Goal: Information Seeking & Learning: Learn about a topic

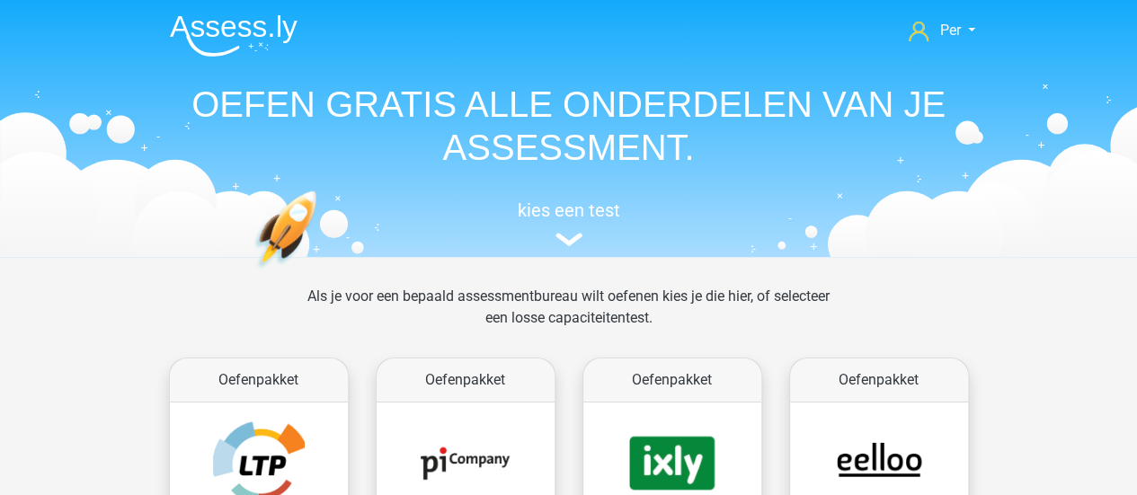
scroll to position [138, 0]
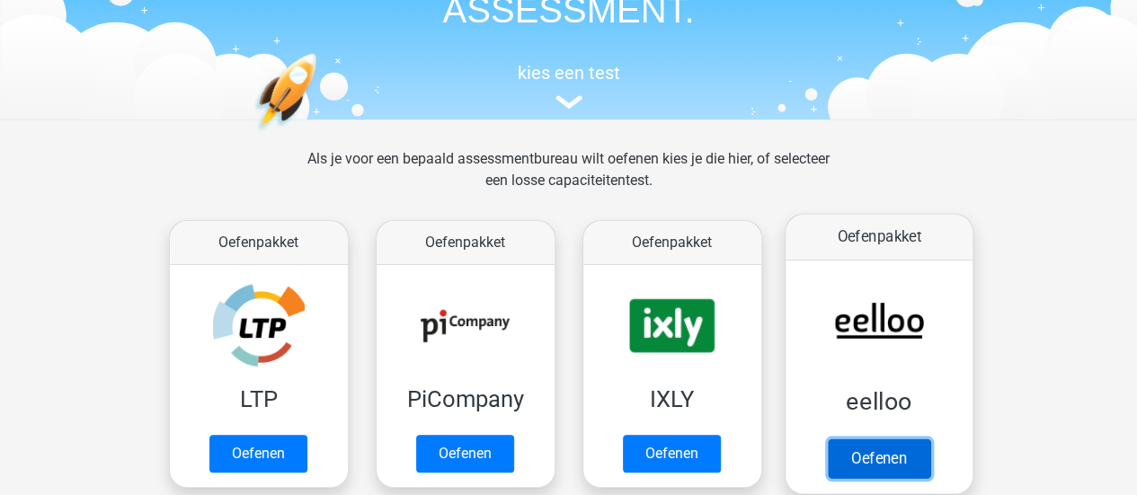
click at [874, 460] on link "Oefenen" at bounding box center [878, 459] width 102 height 40
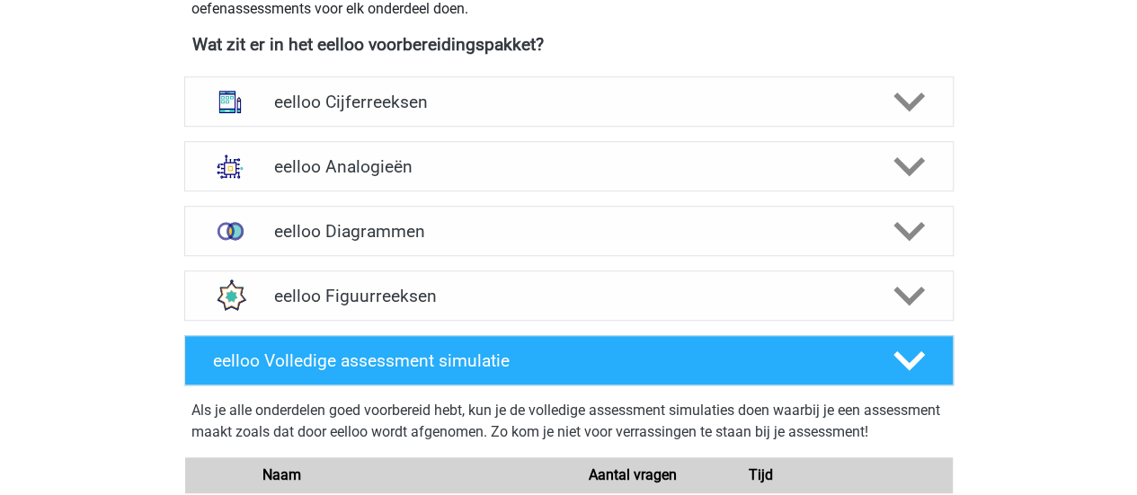
scroll to position [664, 0]
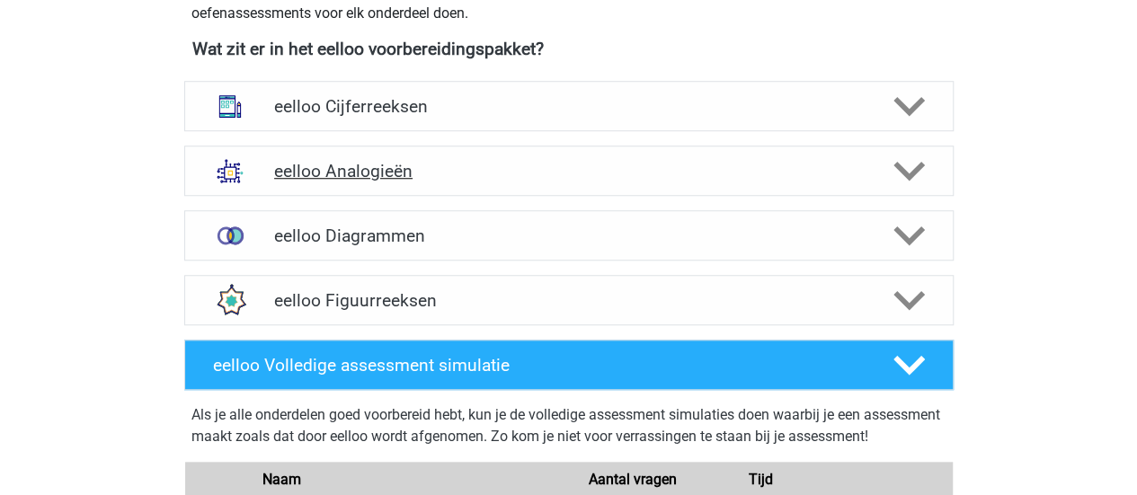
click at [899, 189] on div "eelloo Analogieën" at bounding box center [569, 171] width 770 height 50
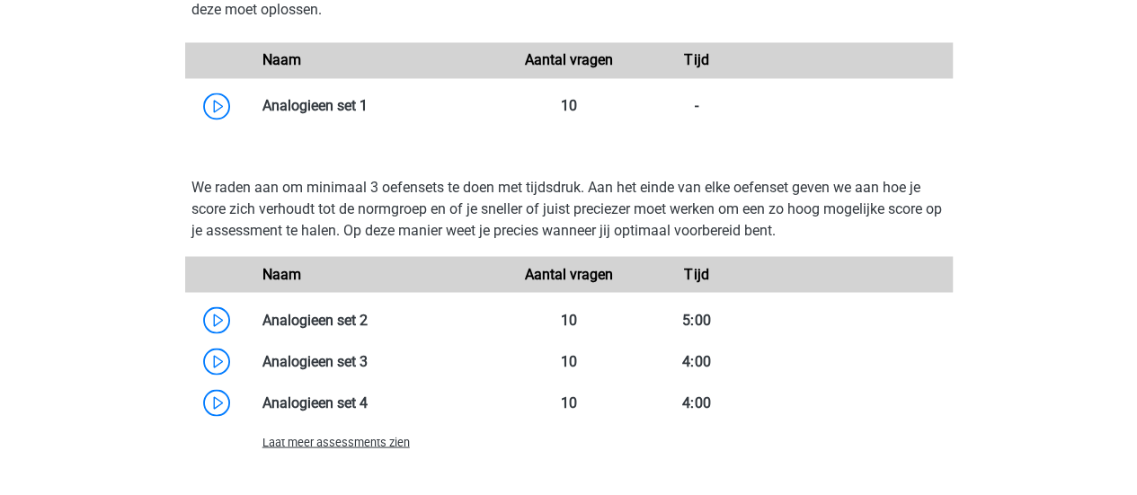
scroll to position [1451, 0]
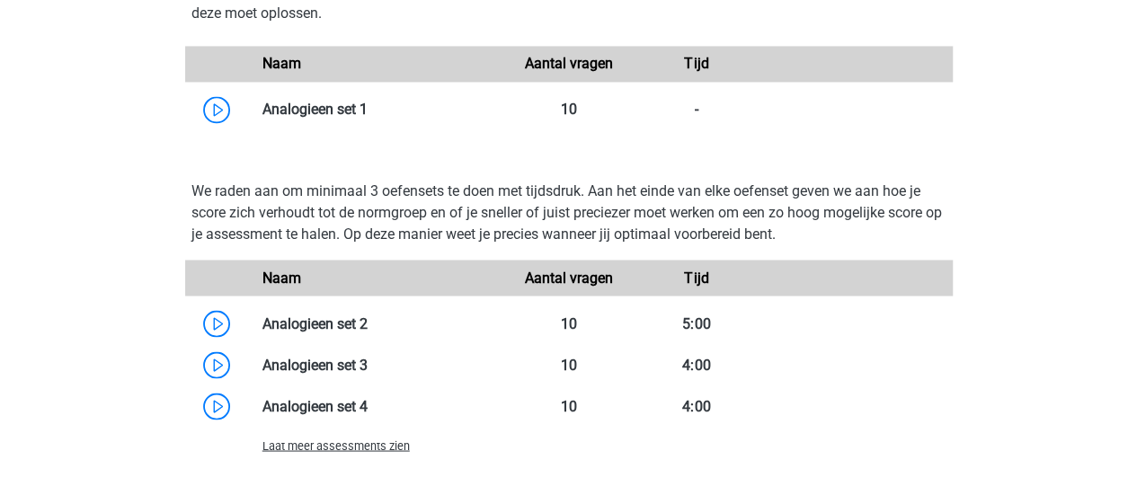
click at [471, 241] on p "We raden aan om minimaal 3 oefensets te doen met tijdsdruk. Aan het einde van e…" at bounding box center [569, 213] width 755 height 65
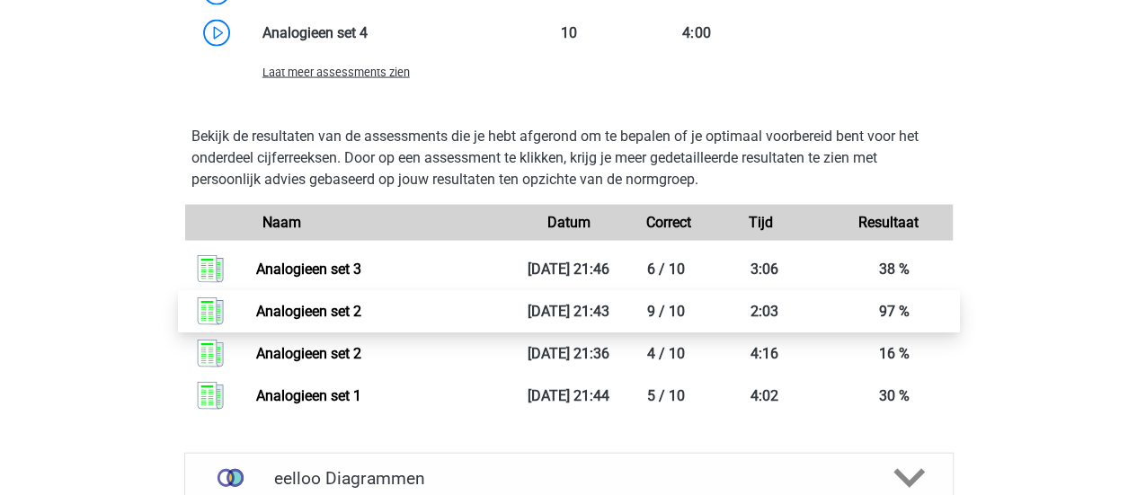
scroll to position [1825, 0]
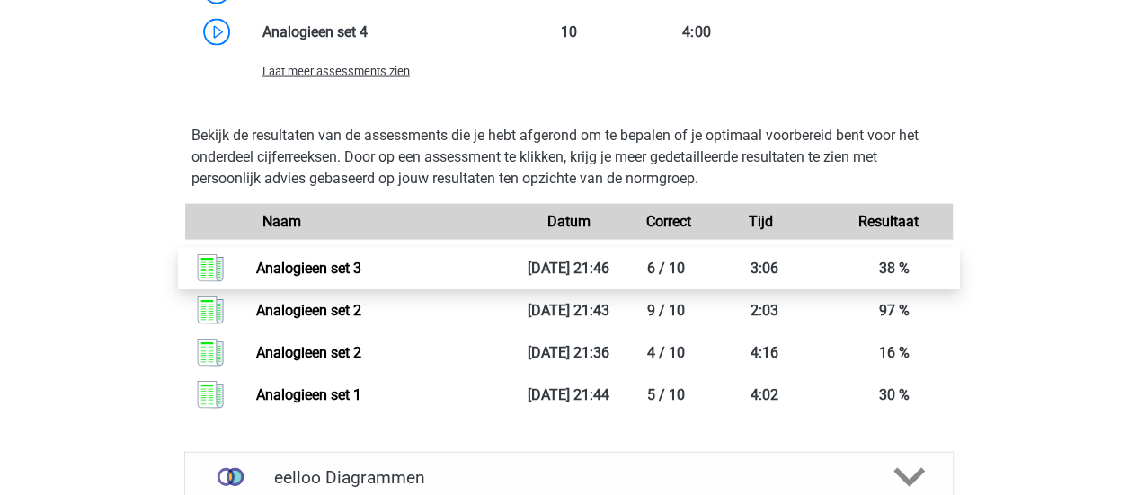
click at [345, 263] on link "Analogieen set 3" at bounding box center [308, 268] width 105 height 17
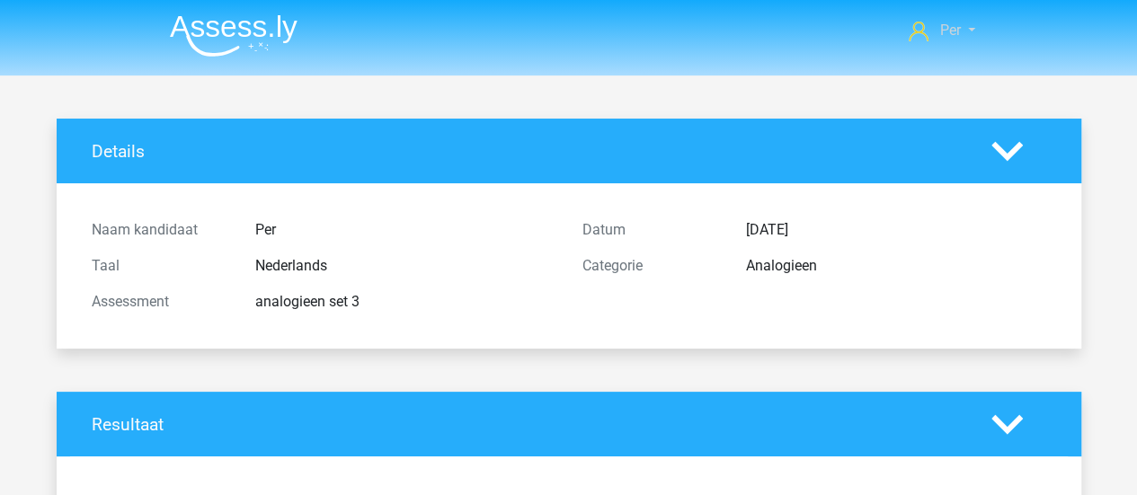
click at [964, 33] on link "Per" at bounding box center [942, 31] width 80 height 22
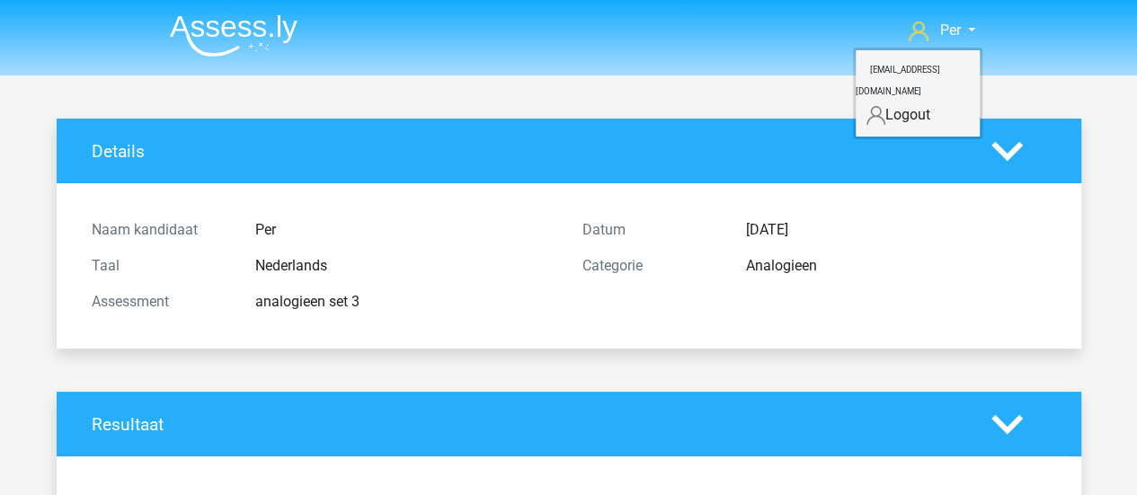
click at [278, 24] on img at bounding box center [234, 35] width 128 height 42
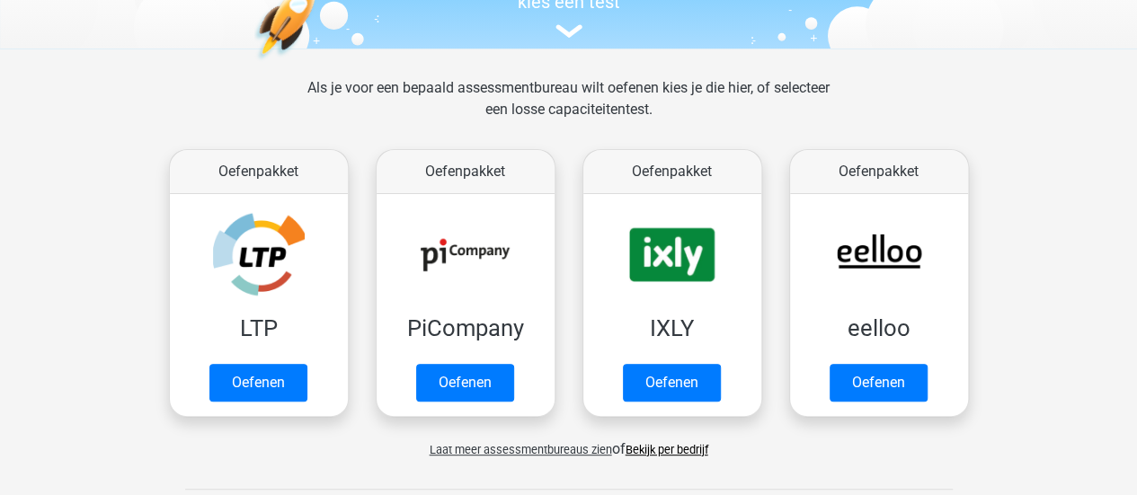
scroll to position [284, 0]
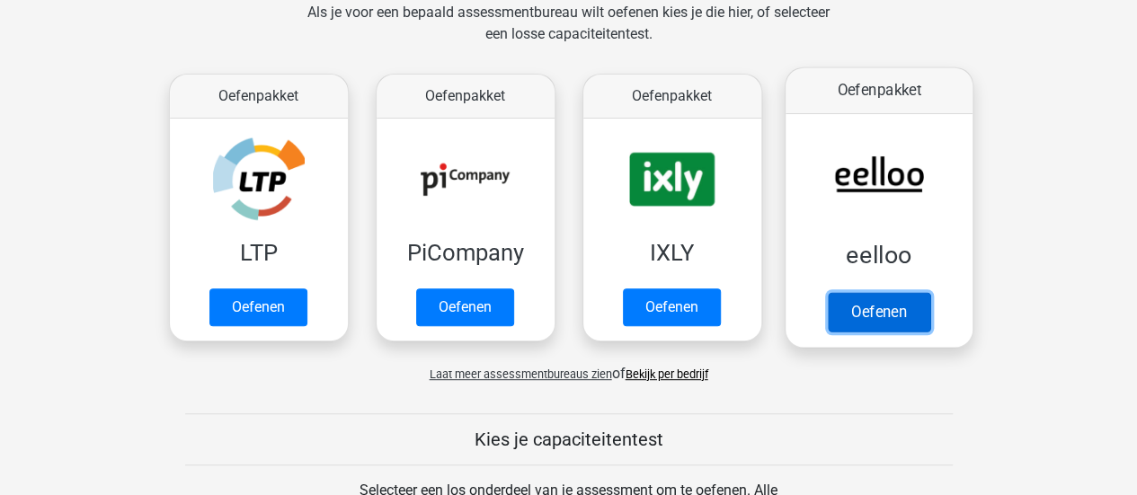
click at [852, 310] on link "Oefenen" at bounding box center [878, 312] width 102 height 40
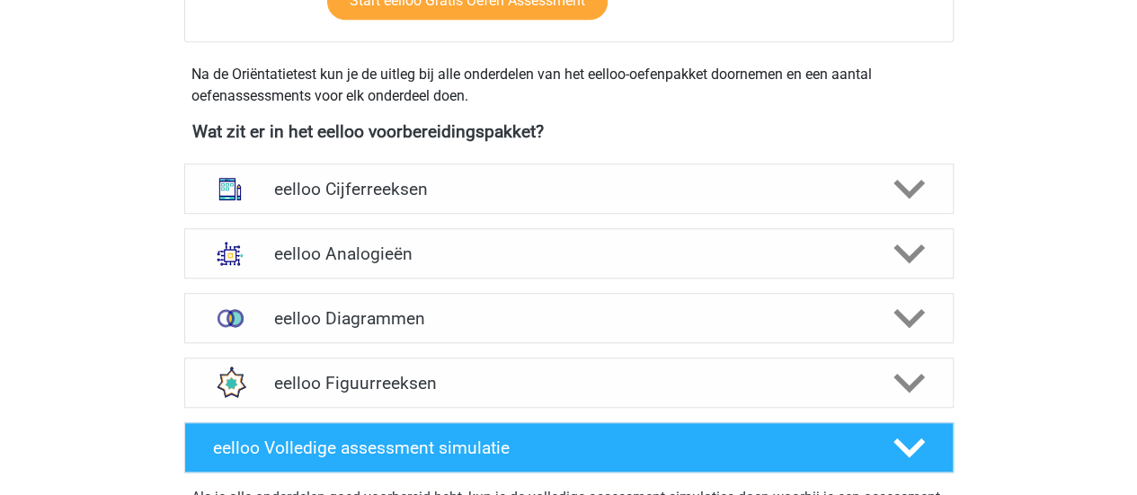
scroll to position [617, 0]
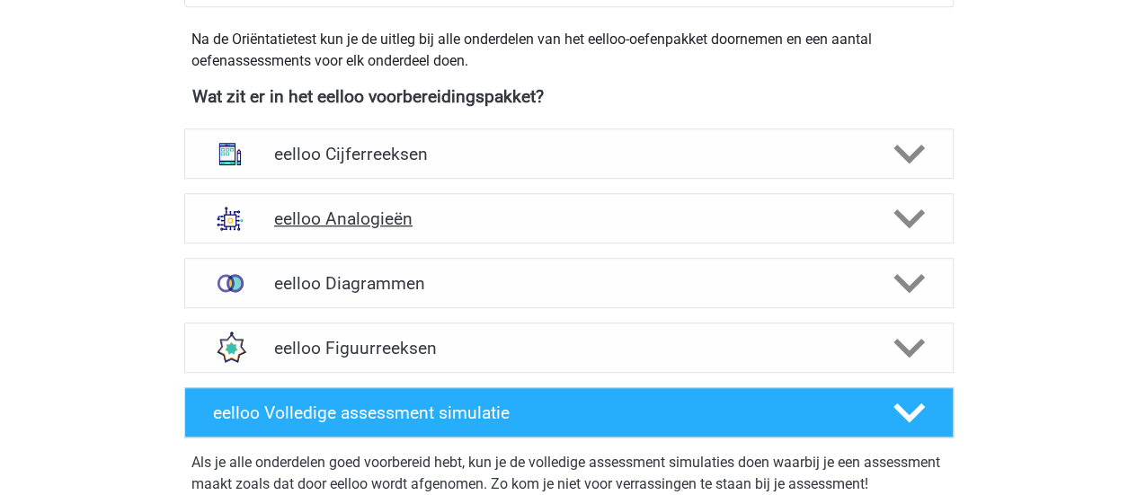
click at [908, 230] on icon at bounding box center [909, 218] width 31 height 31
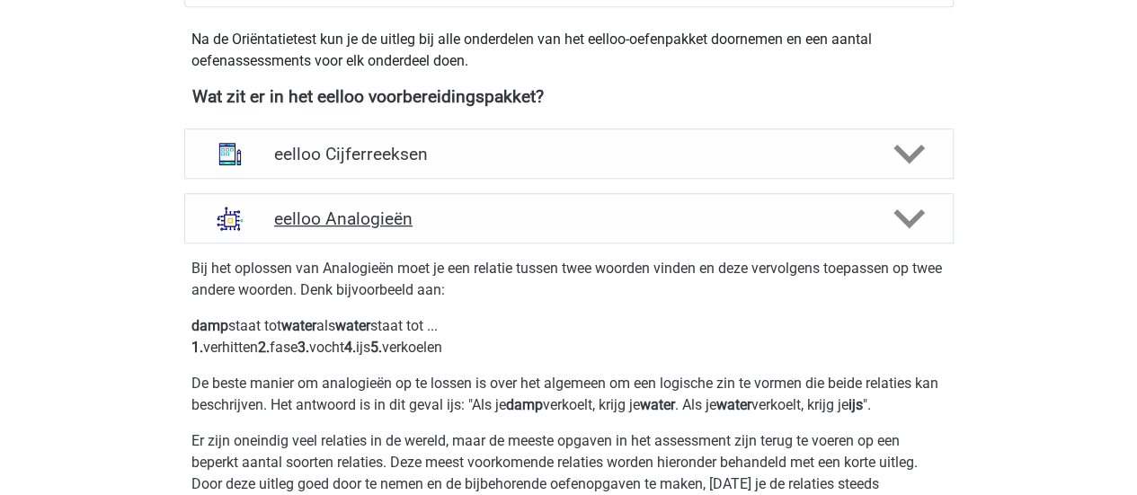
click at [908, 230] on icon at bounding box center [909, 218] width 31 height 31
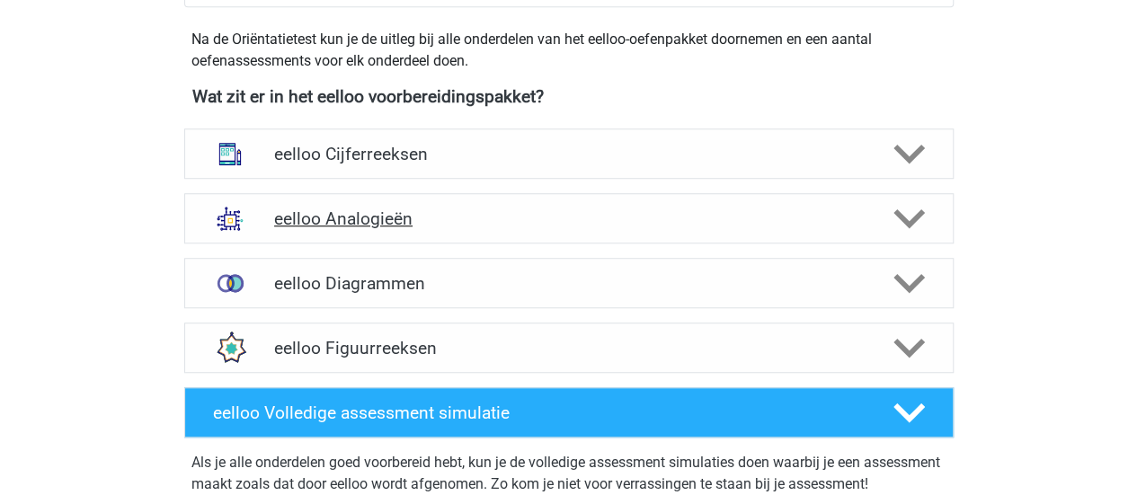
click at [911, 220] on polygon at bounding box center [909, 219] width 31 height 20
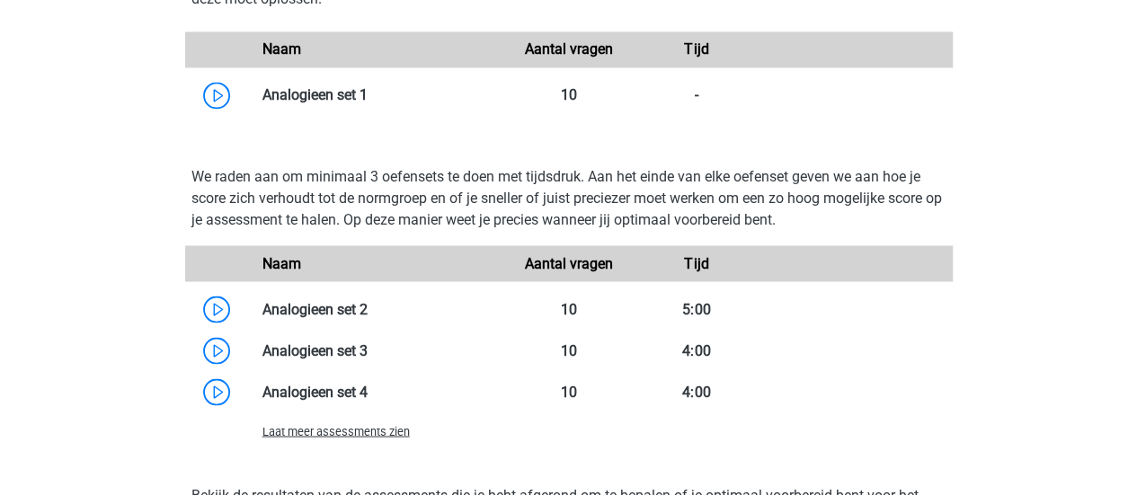
scroll to position [1493, 0]
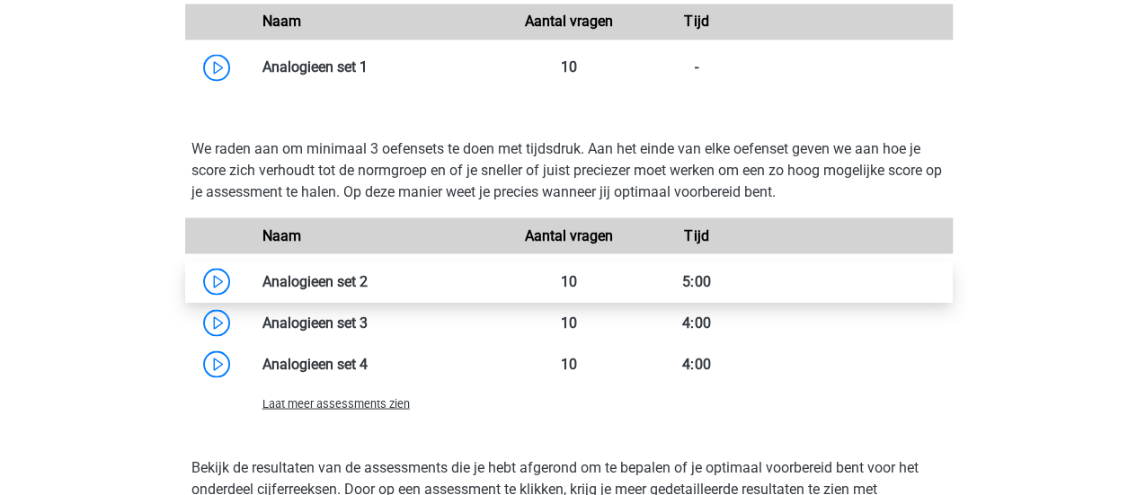
click at [368, 272] on link at bounding box center [368, 280] width 0 height 17
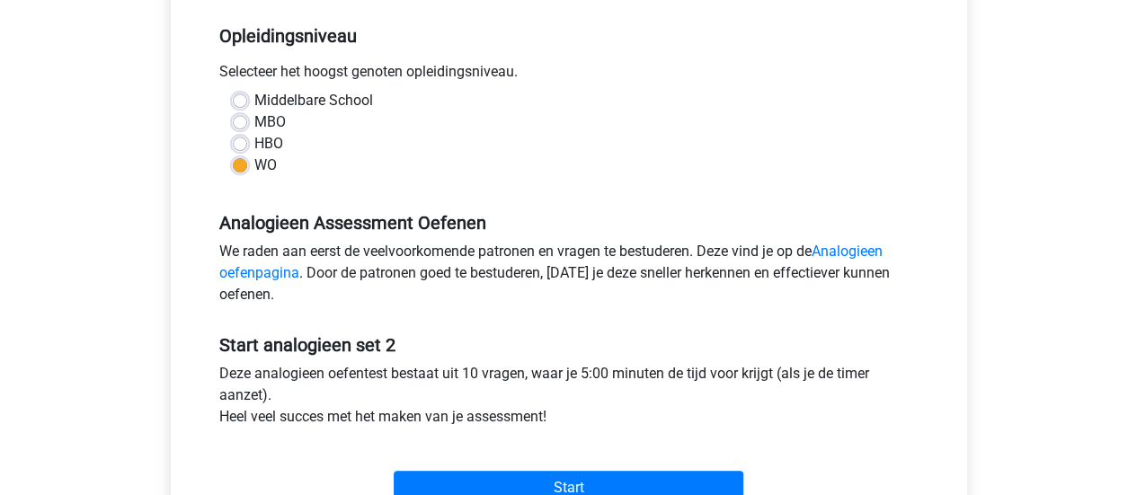
scroll to position [491, 0]
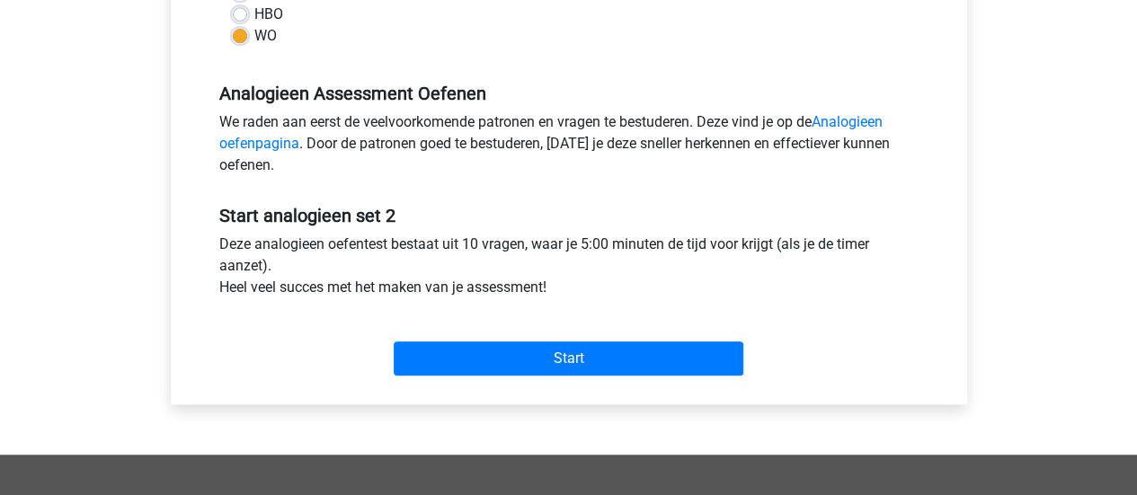
drag, startPoint x: 585, startPoint y: 293, endPoint x: 245, endPoint y: 116, distance: 384.0
click at [245, 116] on form "Categorie: Analogieen Tijd: 5:00 Aantal vragen: 10 Gemiddelde % correct: 57,0% …" at bounding box center [569, 63] width 726 height 640
click at [245, 116] on div "We raden aan eerst de veelvoorkomende patronen en vragen te bestuderen. Deze vi…" at bounding box center [569, 147] width 726 height 72
drag, startPoint x: 216, startPoint y: 116, endPoint x: 561, endPoint y: 280, distance: 382.1
click at [561, 280] on form "Categorie: Analogieen Tijd: 5:00 Aantal vragen: 10 Gemiddelde % correct: 57,0% …" at bounding box center [569, 63] width 726 height 640
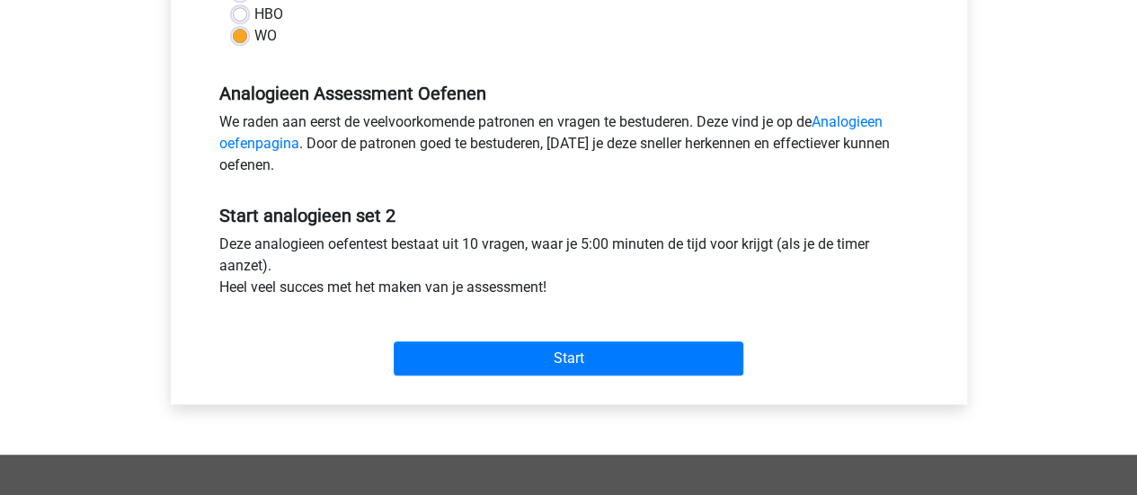
click at [561, 280] on div "Deze analogieen oefentest bestaat uit 10 vragen, waar je 5:00 minuten de tijd v…" at bounding box center [569, 270] width 726 height 72
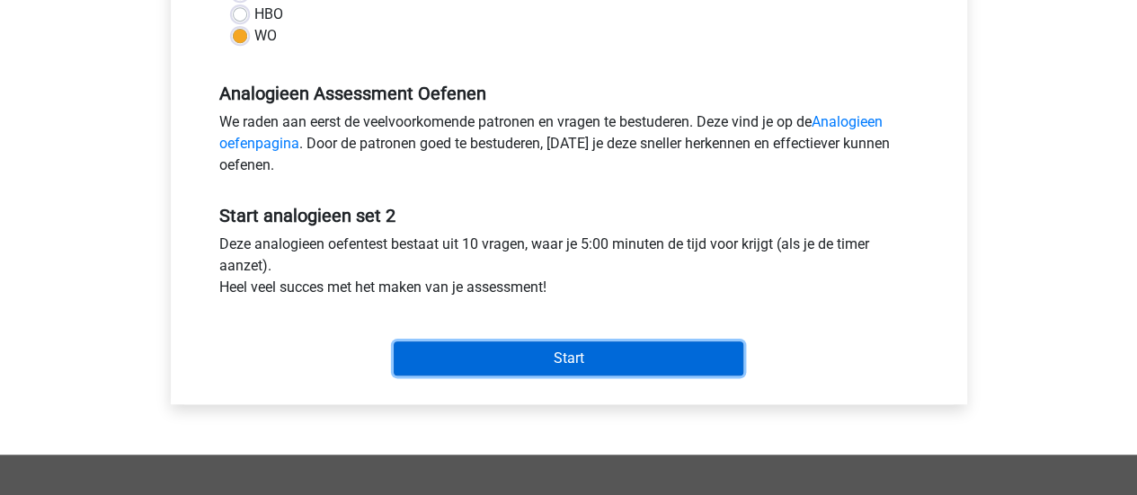
click at [584, 358] on input "Start" at bounding box center [569, 359] width 350 height 34
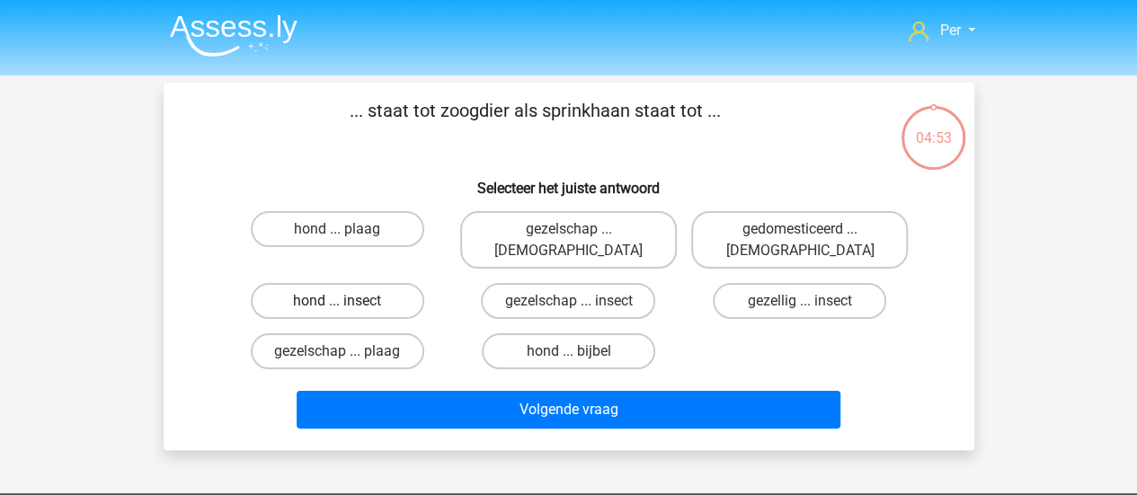
click at [383, 283] on label "hond ... insect" at bounding box center [338, 301] width 174 height 36
click at [349, 301] on input "hond ... insect" at bounding box center [343, 307] width 12 height 12
radio input "true"
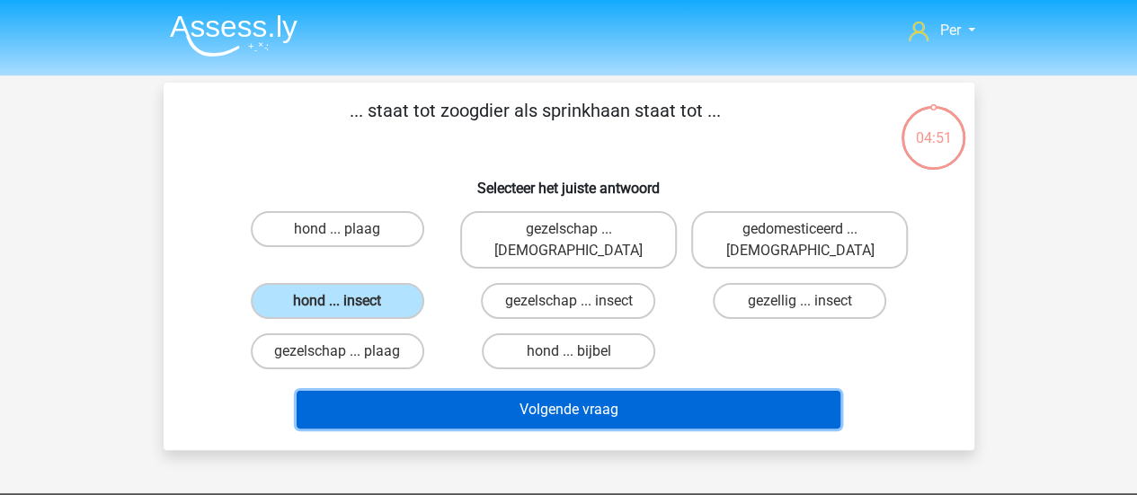
click at [434, 393] on button "Volgende vraag" at bounding box center [569, 410] width 544 height 38
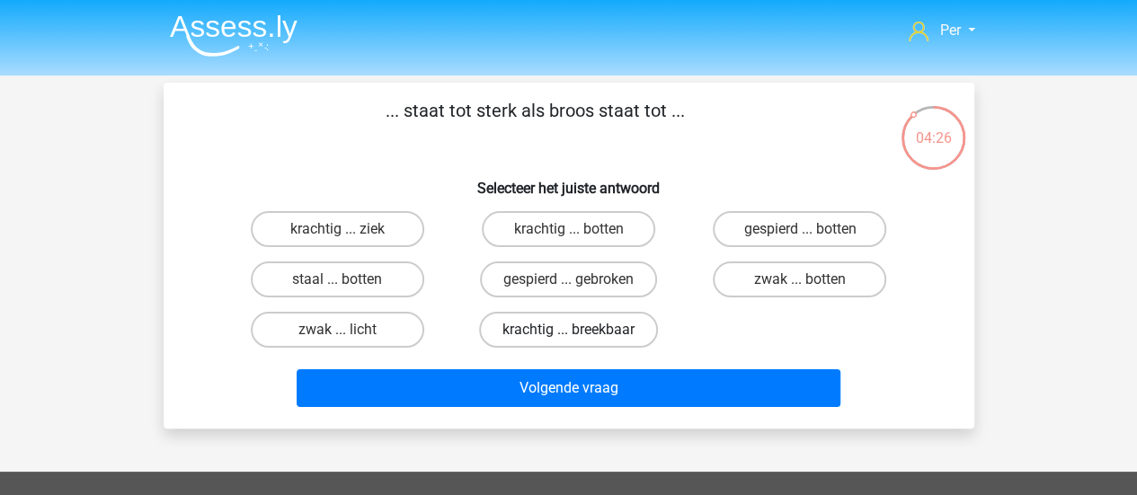
click at [552, 330] on label "krachtig ... breekbaar" at bounding box center [568, 330] width 179 height 36
click at [568, 330] on input "krachtig ... breekbaar" at bounding box center [574, 336] width 12 height 12
radio input "true"
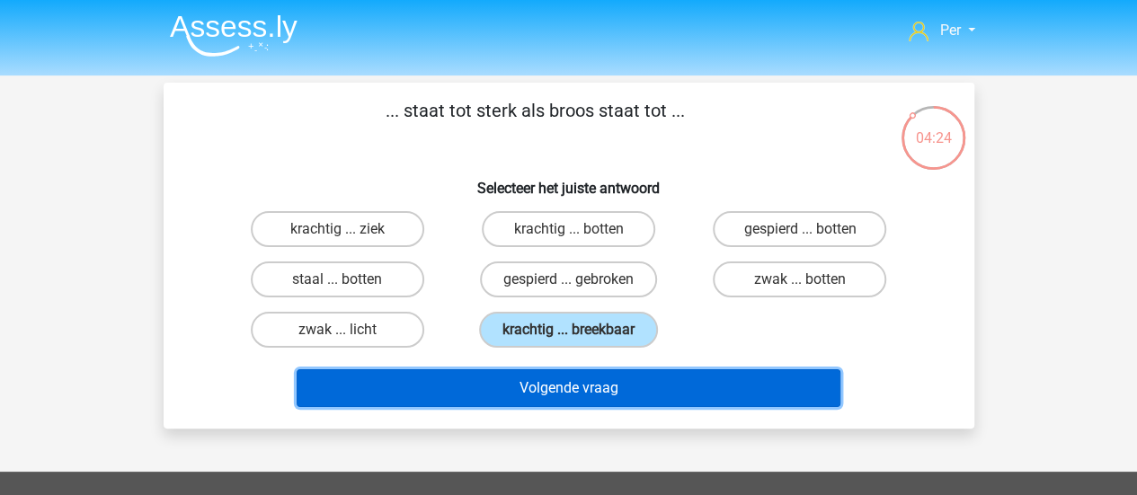
click at [553, 379] on button "Volgende vraag" at bounding box center [569, 389] width 544 height 38
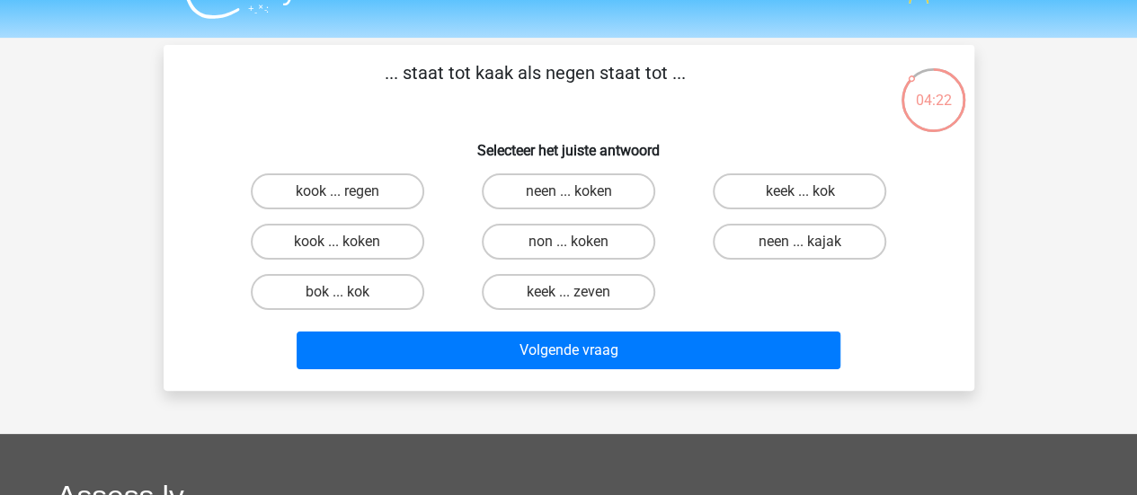
scroll to position [15, 0]
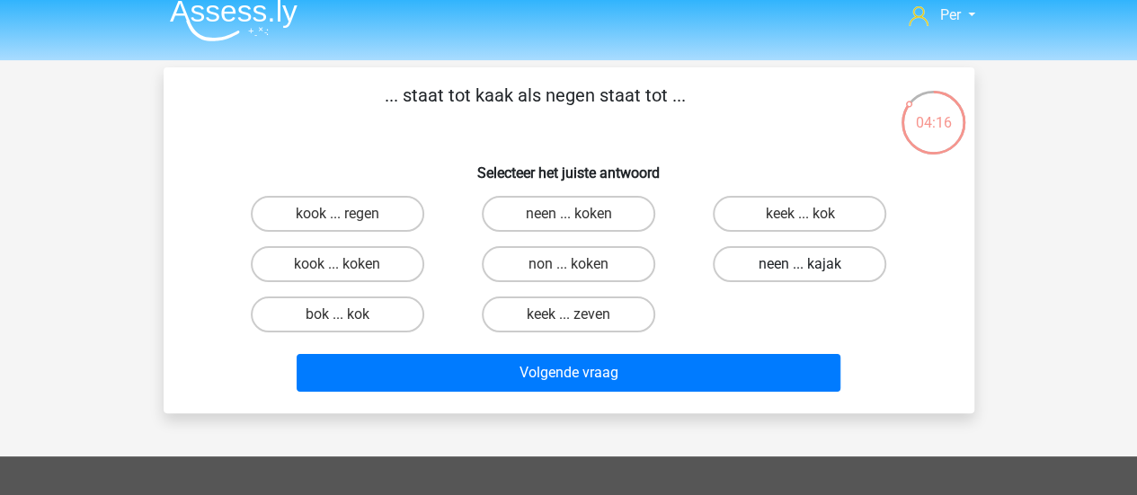
click at [800, 261] on label "neen ... kajak" at bounding box center [800, 264] width 174 height 36
click at [800, 264] on input "neen ... kajak" at bounding box center [806, 270] width 12 height 12
radio input "true"
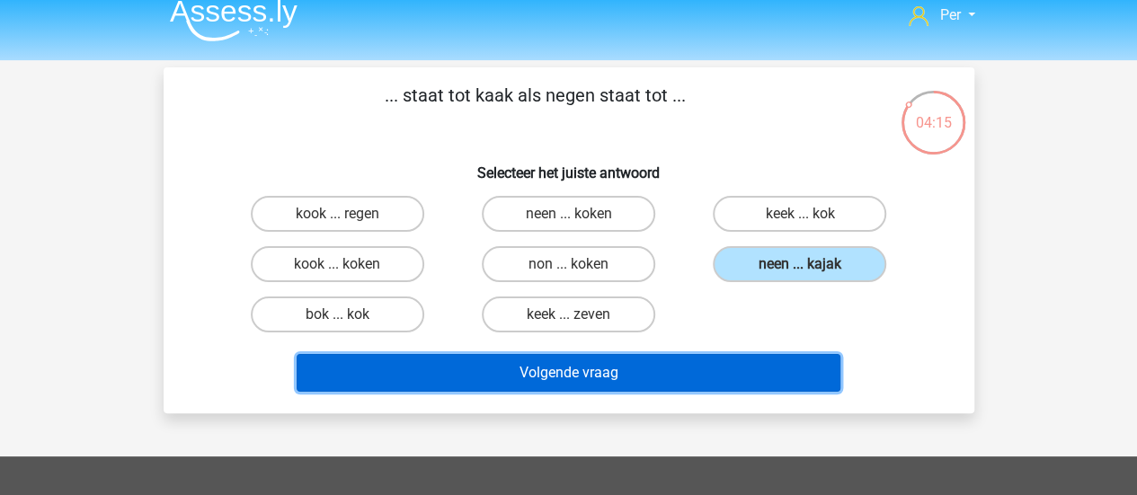
click at [624, 373] on button "Volgende vraag" at bounding box center [569, 373] width 544 height 38
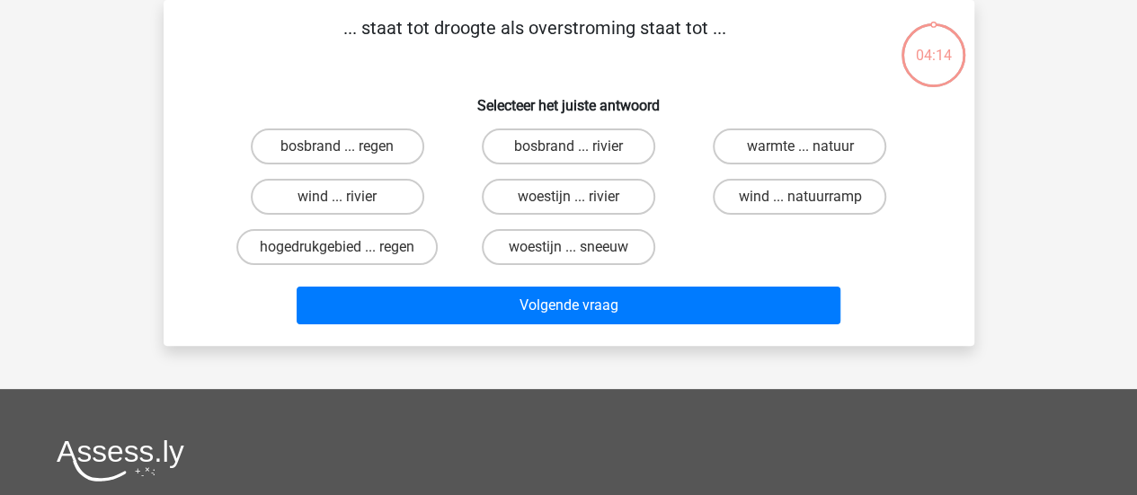
scroll to position [0, 0]
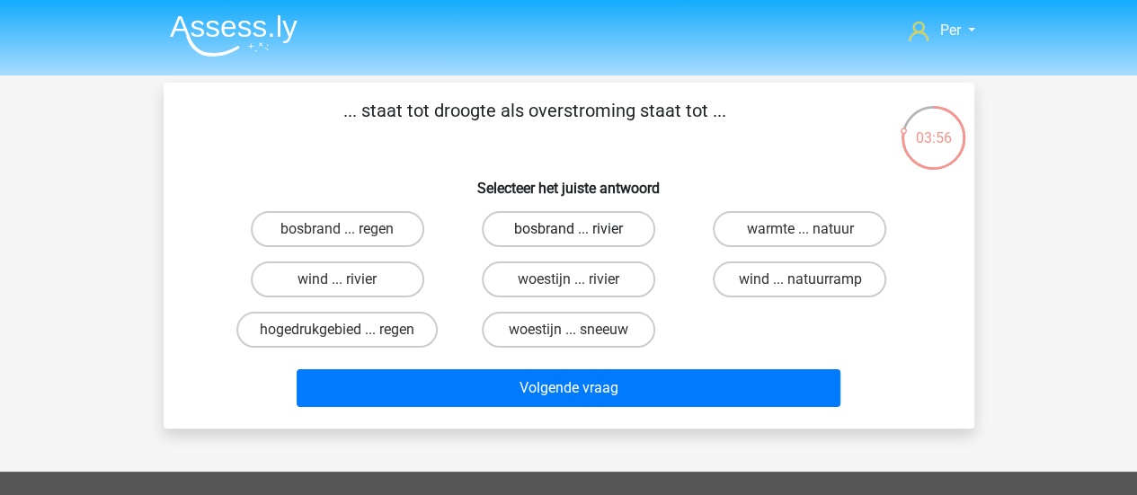
click at [601, 236] on label "bosbrand ... rivier" at bounding box center [569, 229] width 174 height 36
click at [580, 236] on input "bosbrand ... rivier" at bounding box center [574, 235] width 12 height 12
radio input "true"
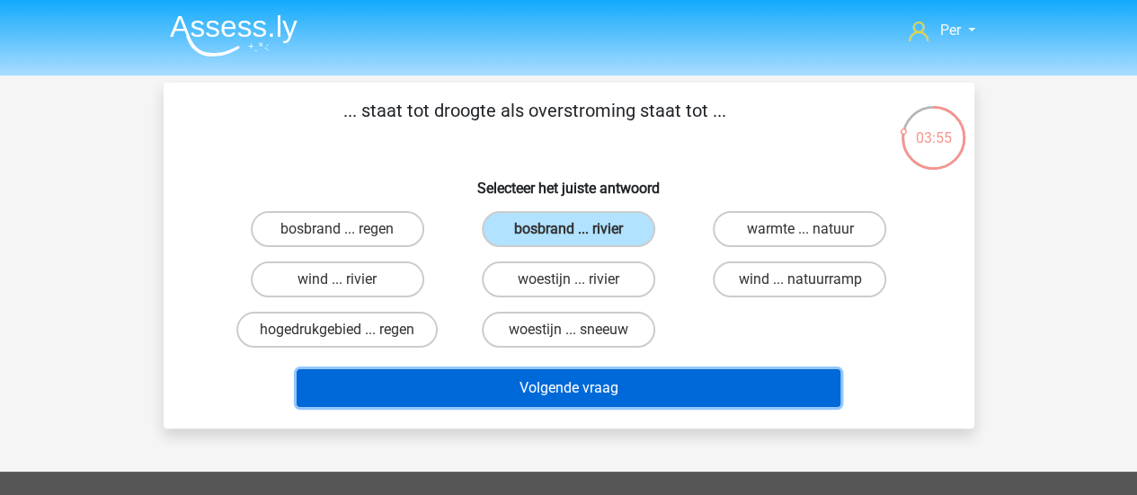
click at [556, 385] on button "Volgende vraag" at bounding box center [569, 389] width 544 height 38
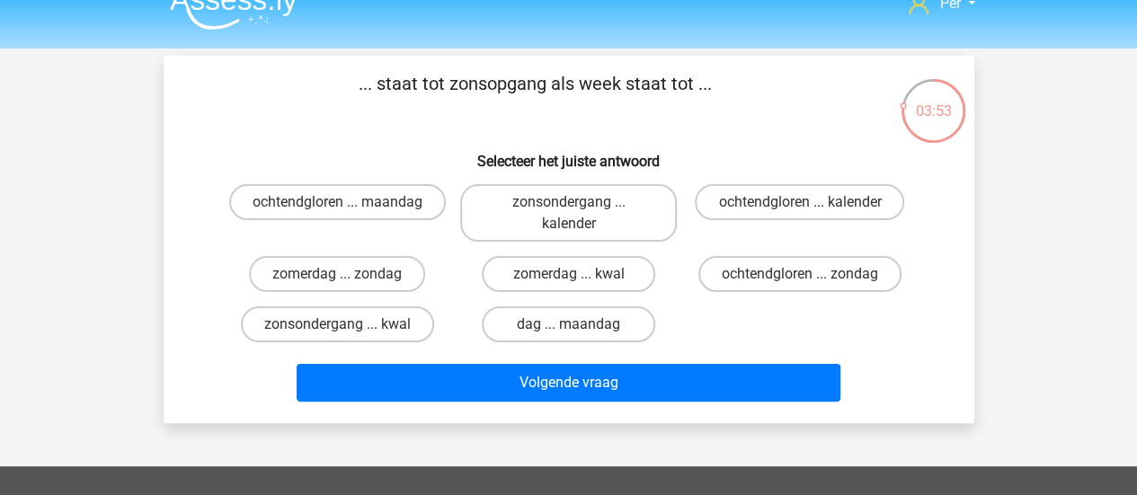
scroll to position [25, 0]
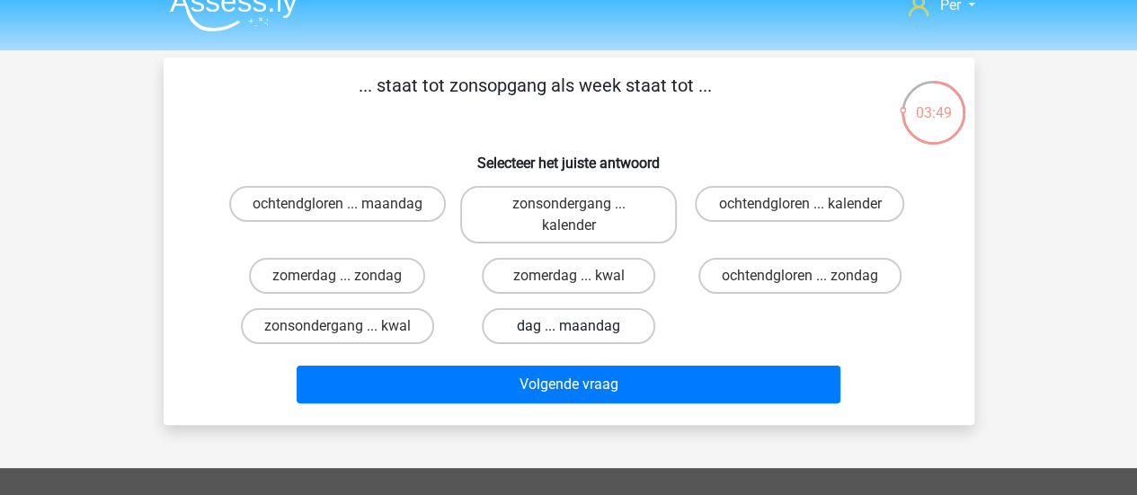
click at [627, 326] on label "dag ... maandag" at bounding box center [569, 326] width 174 height 36
click at [580, 326] on input "dag ... maandag" at bounding box center [574, 332] width 12 height 12
radio input "true"
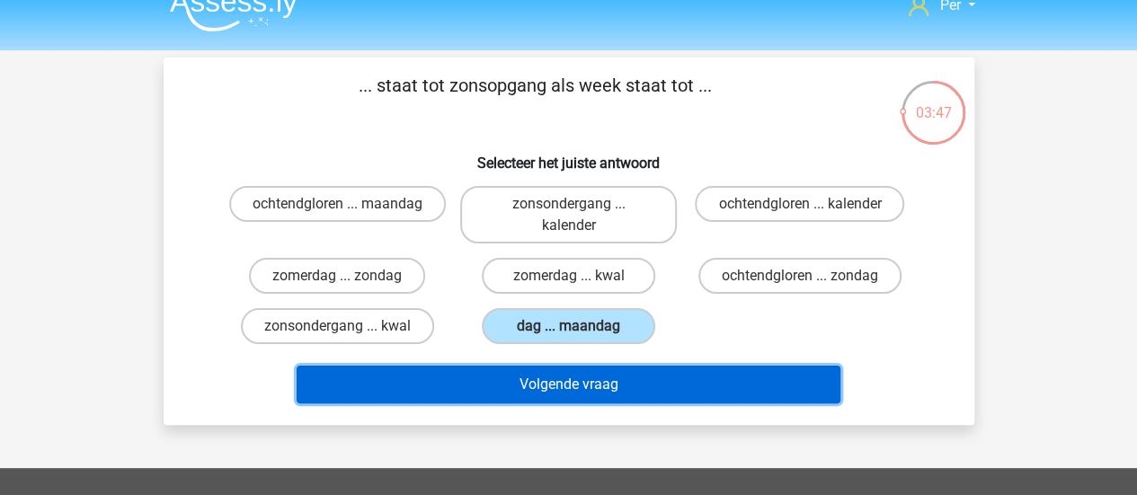
click at [585, 382] on button "Volgende vraag" at bounding box center [569, 385] width 544 height 38
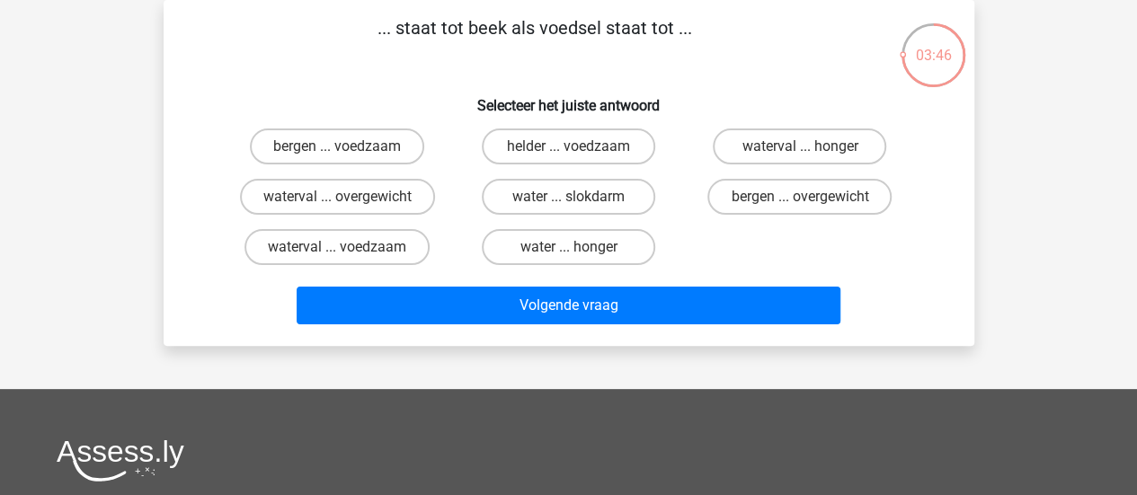
scroll to position [0, 0]
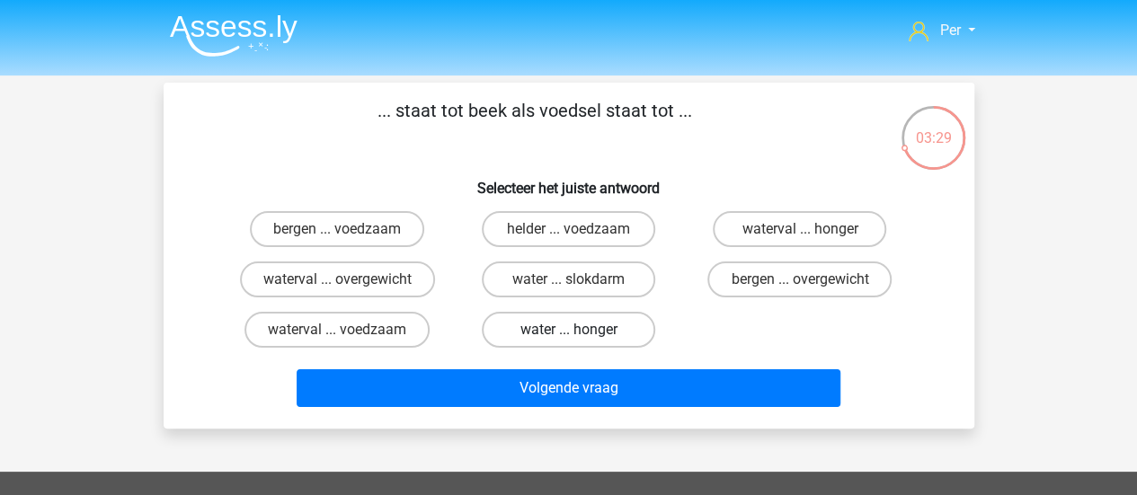
click at [549, 335] on label "water ... honger" at bounding box center [569, 330] width 174 height 36
click at [568, 335] on input "water ... honger" at bounding box center [574, 336] width 12 height 12
radio input "true"
click at [752, 227] on label "waterval ... honger" at bounding box center [800, 229] width 174 height 36
click at [800, 229] on input "waterval ... honger" at bounding box center [806, 235] width 12 height 12
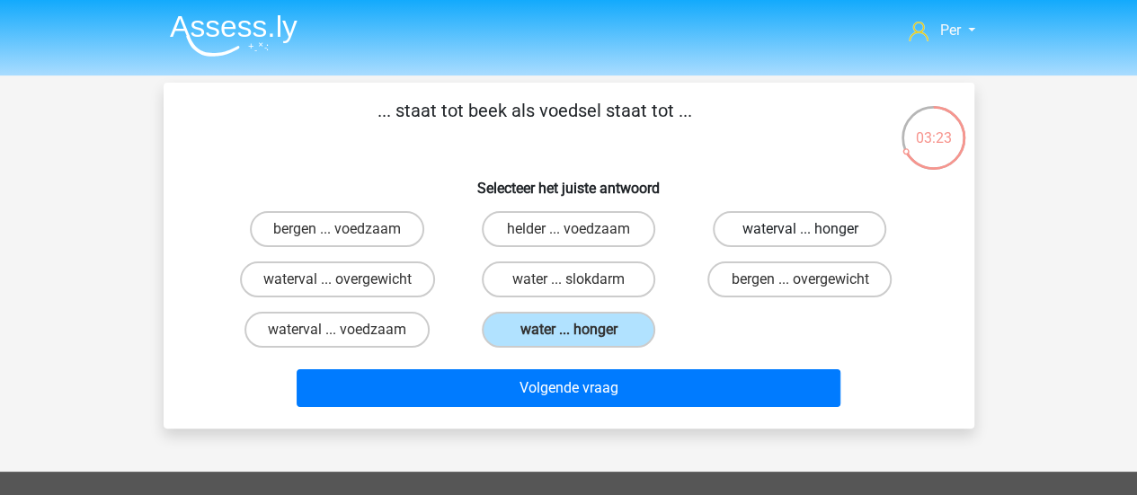
radio input "true"
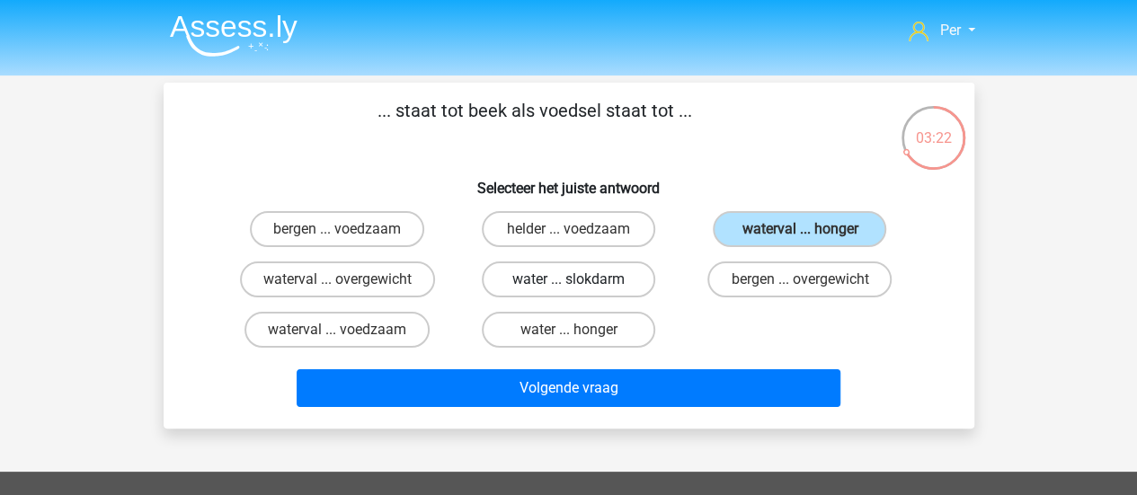
click at [588, 289] on label "water ... slokdarm" at bounding box center [569, 280] width 174 height 36
click at [580, 289] on input "water ... slokdarm" at bounding box center [574, 286] width 12 height 12
radio input "true"
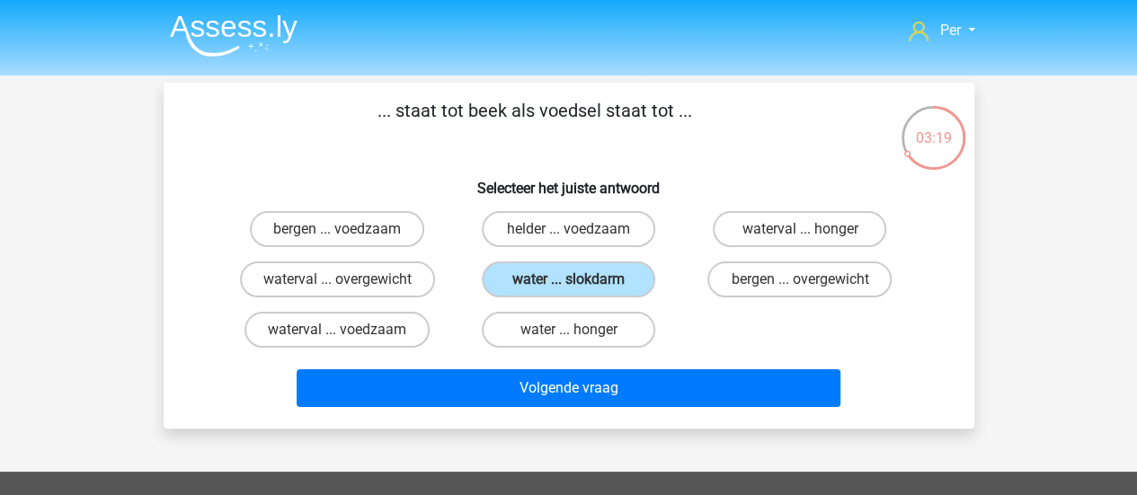
click at [557, 414] on div "Volgende vraag" at bounding box center [569, 392] width 694 height 45
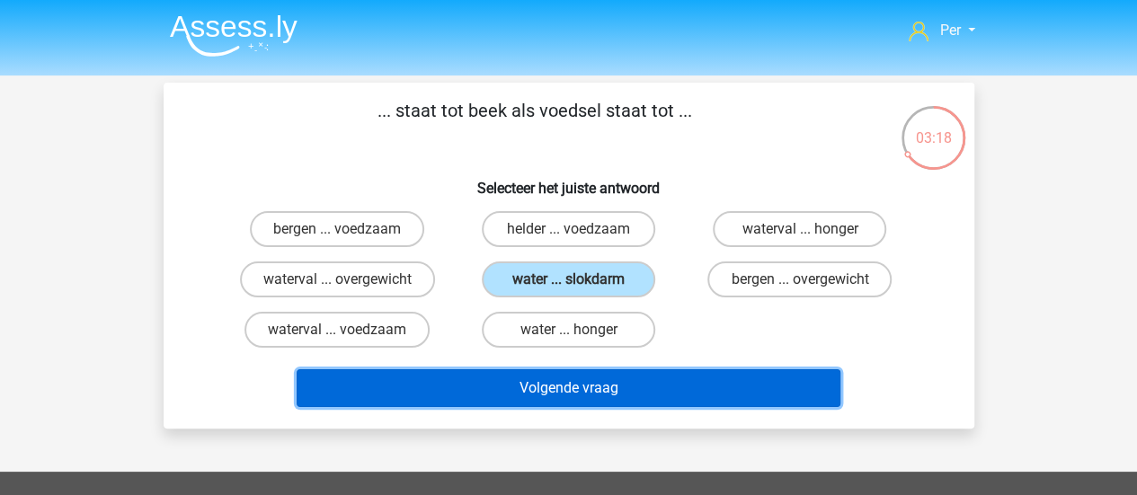
click at [603, 386] on button "Volgende vraag" at bounding box center [569, 389] width 544 height 38
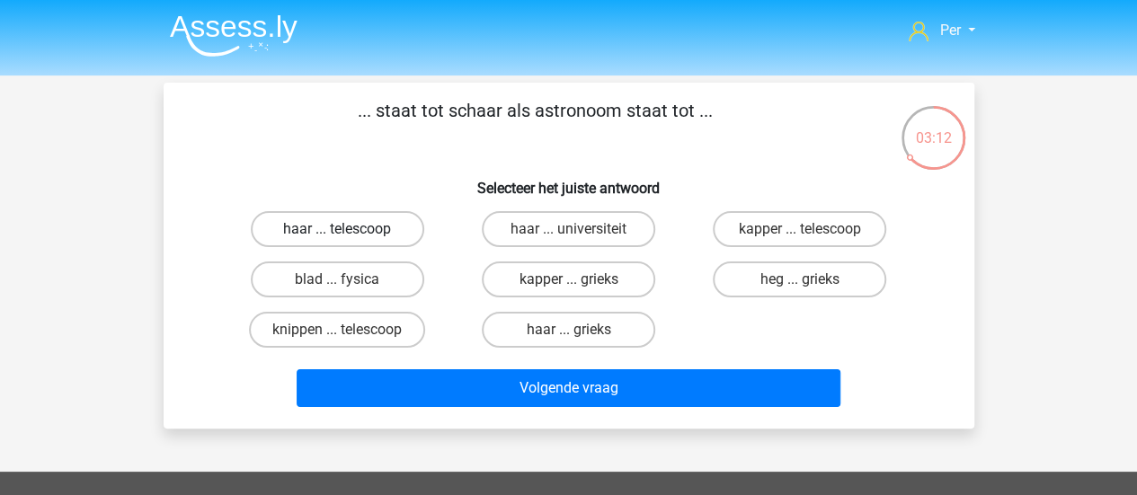
click at [396, 224] on label "haar ... telescoop" at bounding box center [338, 229] width 174 height 36
click at [349, 229] on input "haar ... telescoop" at bounding box center [343, 235] width 12 height 12
radio input "true"
click at [802, 233] on input "kapper ... telescoop" at bounding box center [806, 235] width 12 height 12
radio input "true"
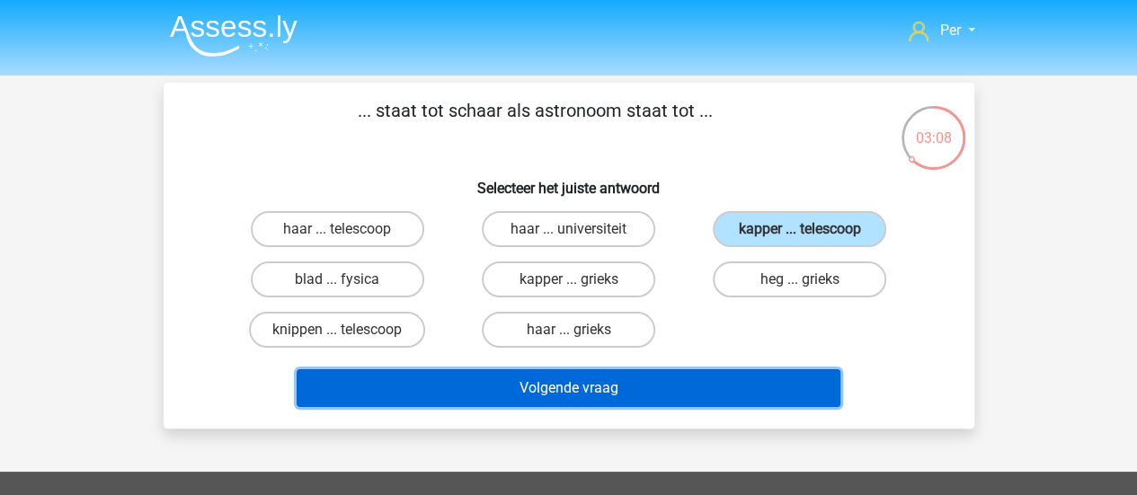
click at [657, 381] on button "Volgende vraag" at bounding box center [569, 389] width 544 height 38
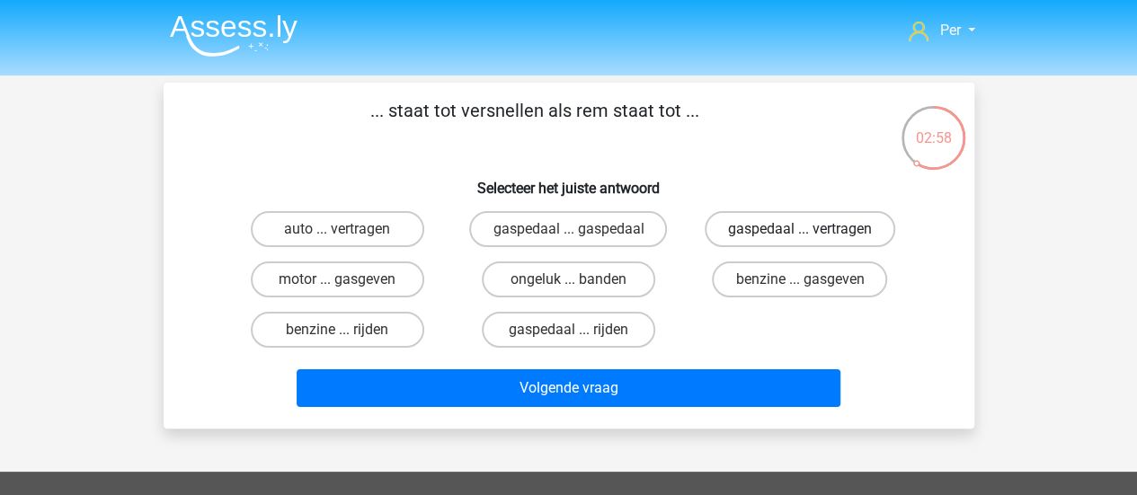
click at [773, 228] on label "gaspedaal ... vertragen" at bounding box center [800, 229] width 191 height 36
click at [800, 229] on input "gaspedaal ... vertragen" at bounding box center [806, 235] width 12 height 12
radio input "true"
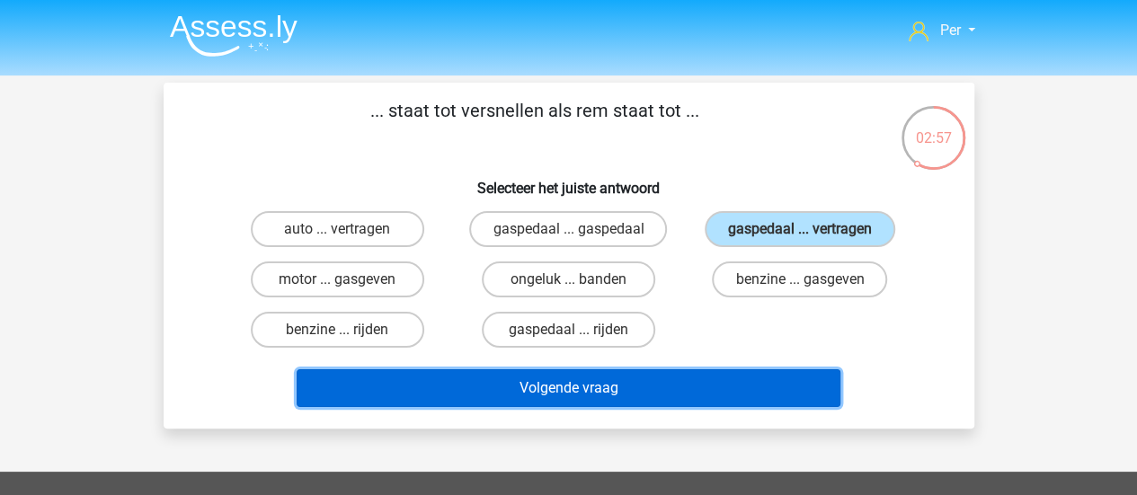
click at [532, 379] on button "Volgende vraag" at bounding box center [569, 389] width 544 height 38
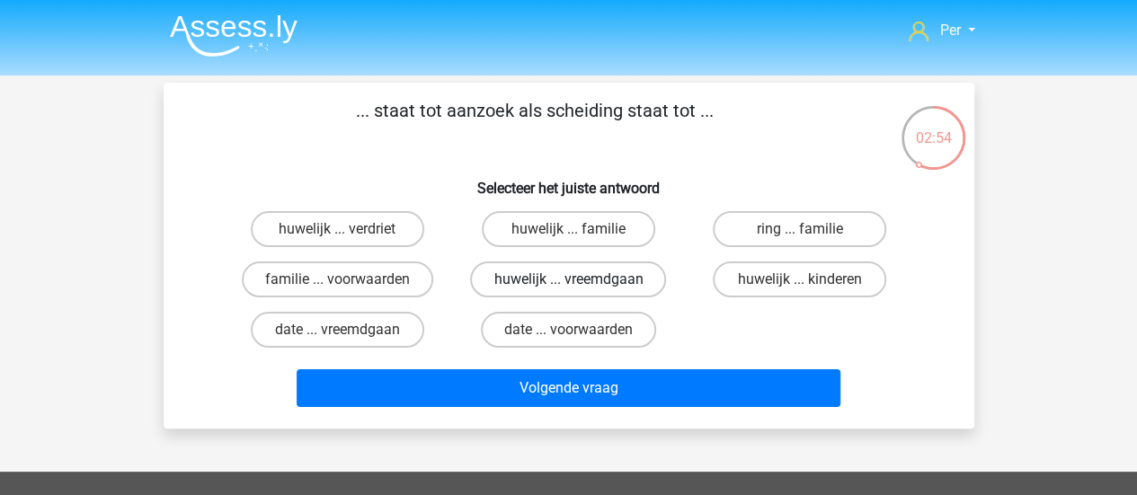
click at [547, 272] on label "huwelijk ... vreemdgaan" at bounding box center [568, 280] width 196 height 36
click at [568, 280] on input "huwelijk ... vreemdgaan" at bounding box center [574, 286] width 12 height 12
radio input "true"
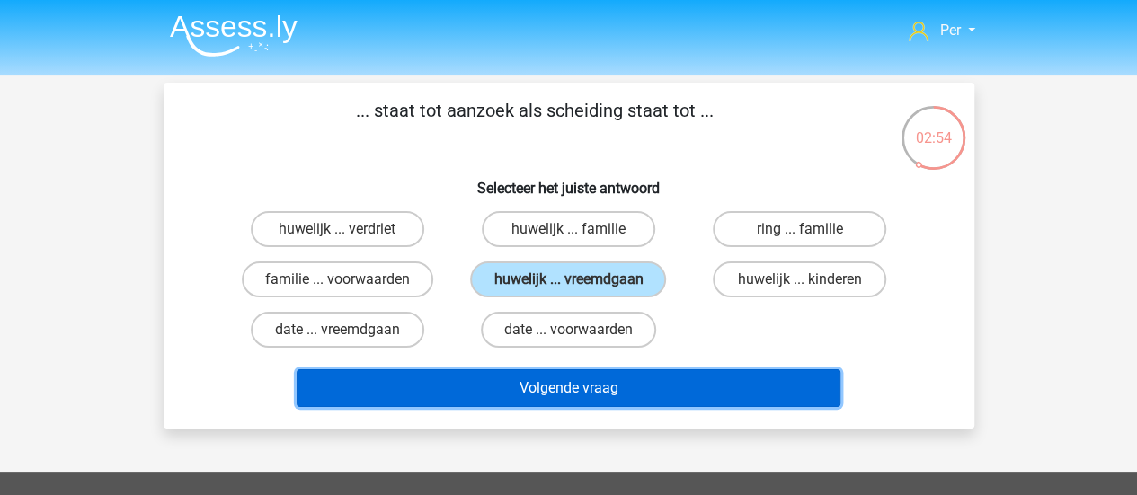
click at [592, 394] on button "Volgende vraag" at bounding box center [569, 389] width 544 height 38
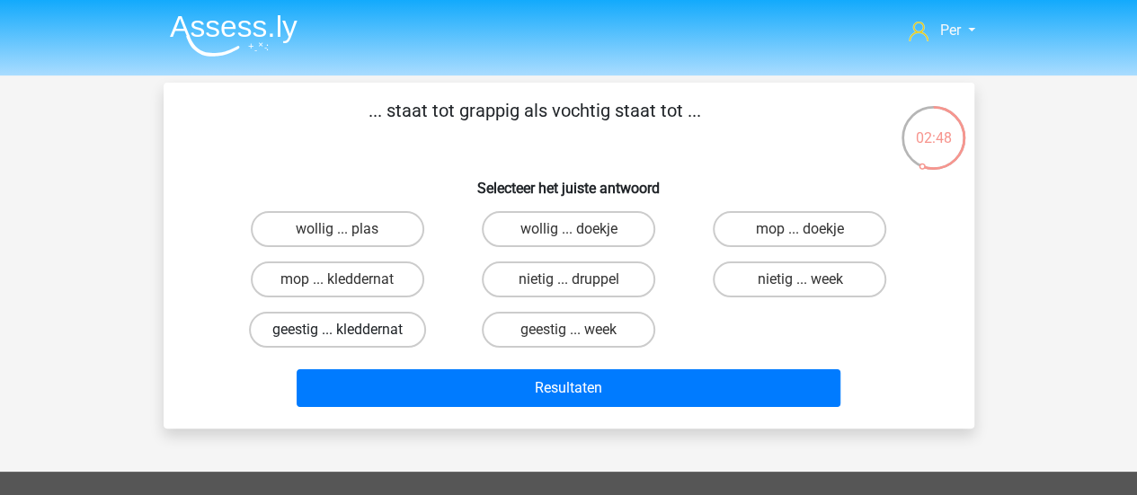
click at [382, 334] on label "geestig ... kleddernat" at bounding box center [337, 330] width 177 height 36
click at [349, 334] on input "geestig ... kleddernat" at bounding box center [343, 336] width 12 height 12
radio input "true"
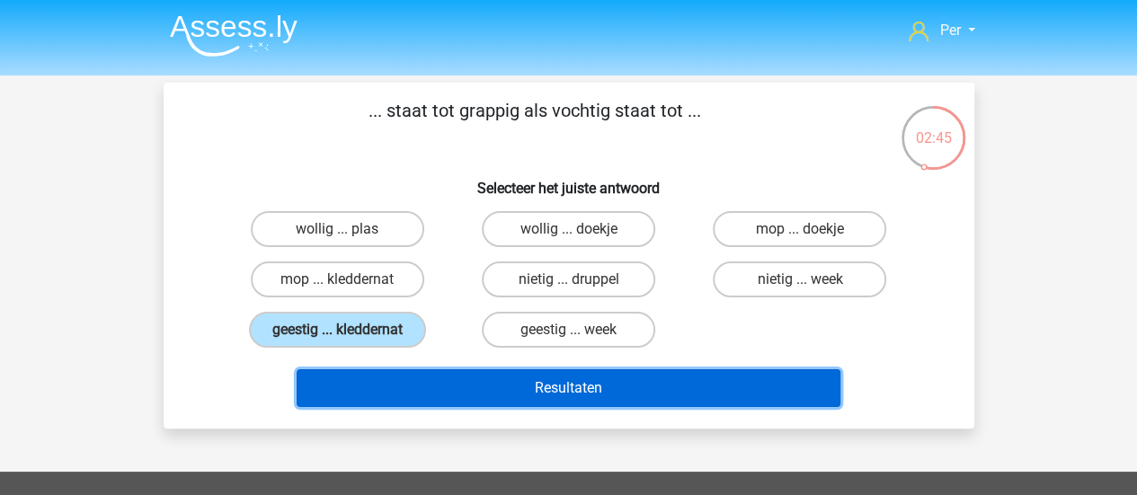
click at [482, 392] on button "Resultaten" at bounding box center [569, 389] width 544 height 38
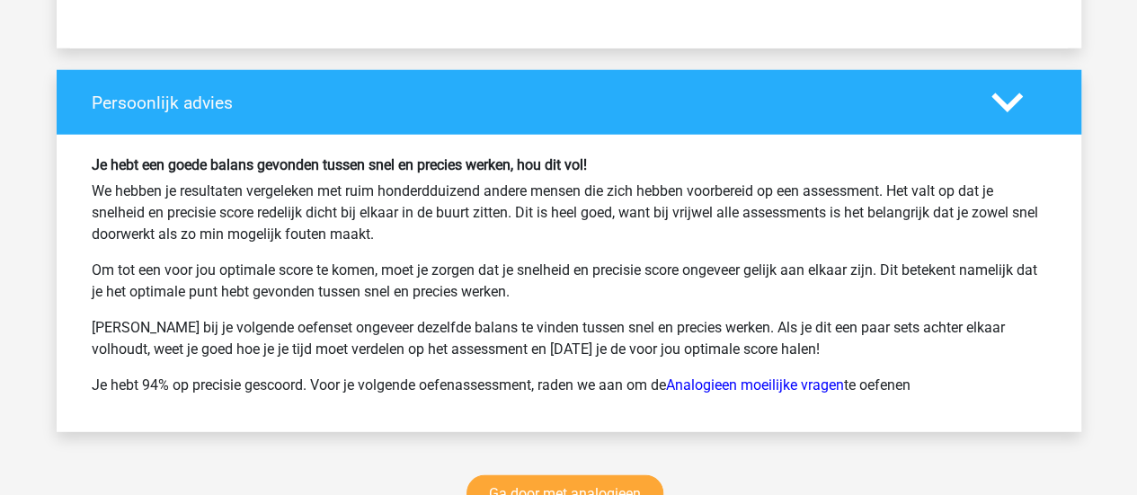
scroll to position [2417, 0]
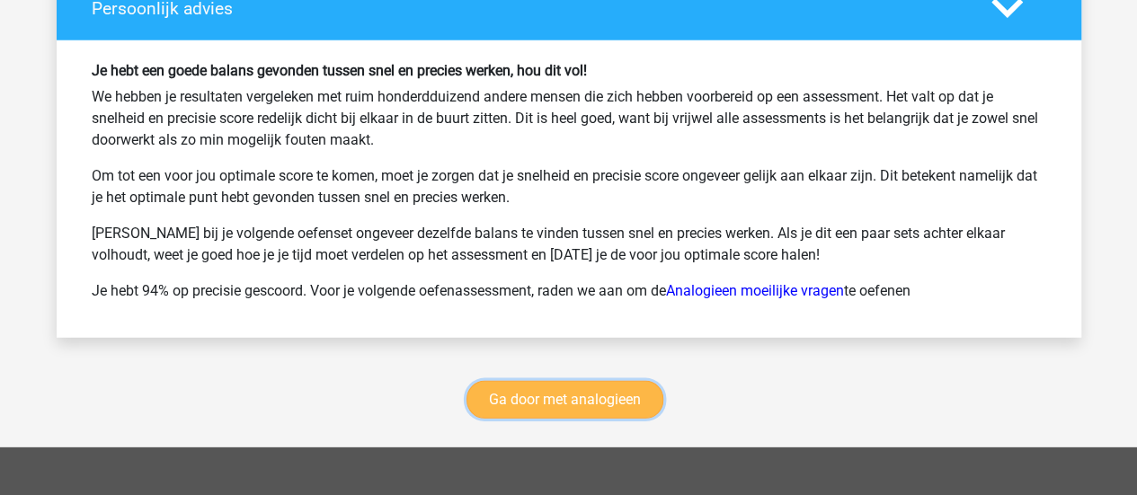
click at [503, 395] on link "Ga door met analogieen" at bounding box center [565, 400] width 197 height 38
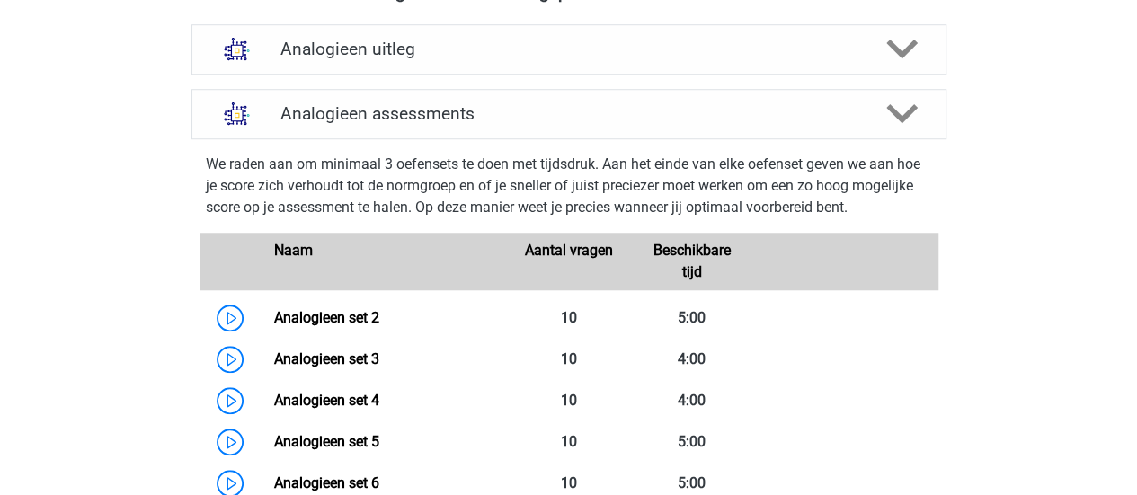
scroll to position [655, 0]
click at [379, 395] on link "Analogieen set 4" at bounding box center [326, 401] width 105 height 17
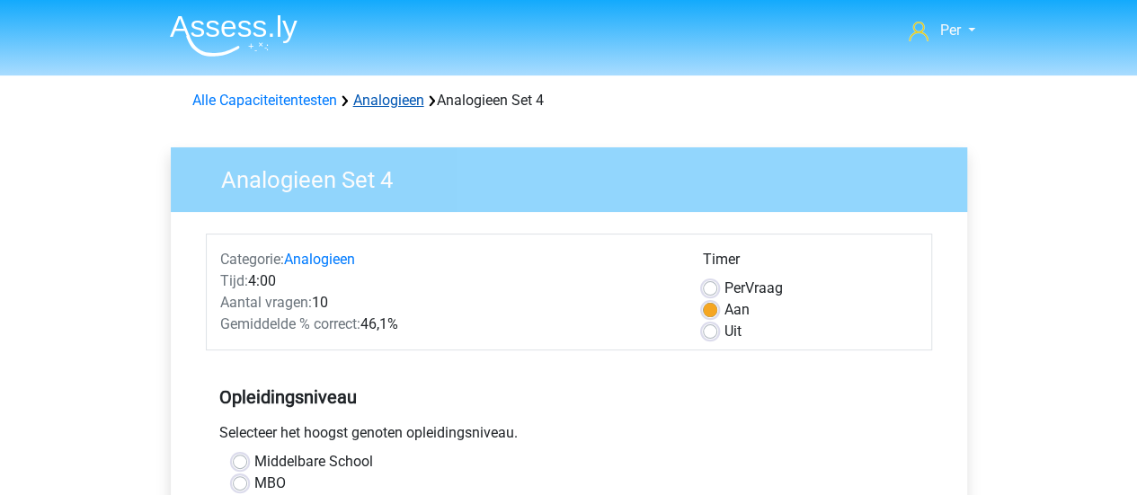
click at [366, 105] on link "Analogieen" at bounding box center [388, 100] width 71 height 17
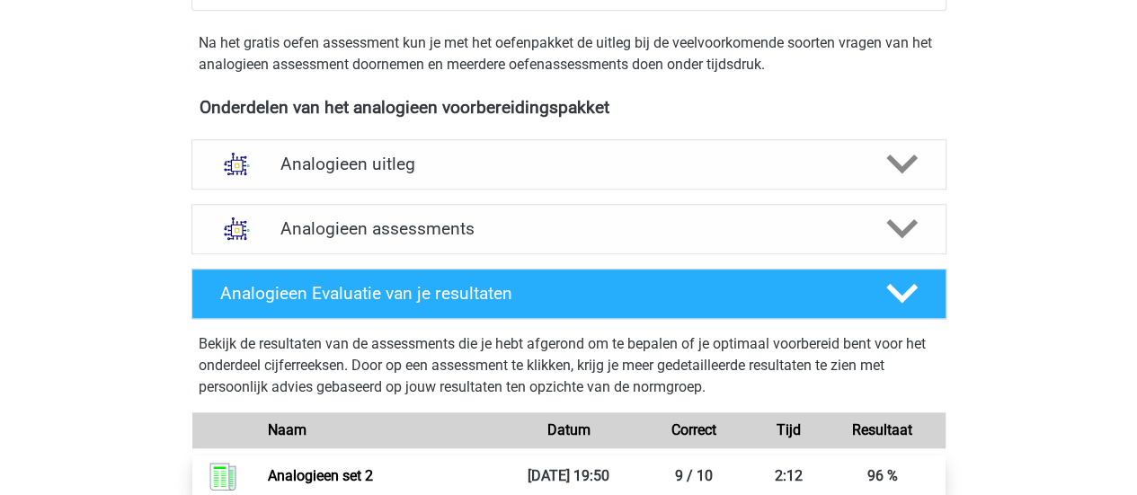
scroll to position [540, 0]
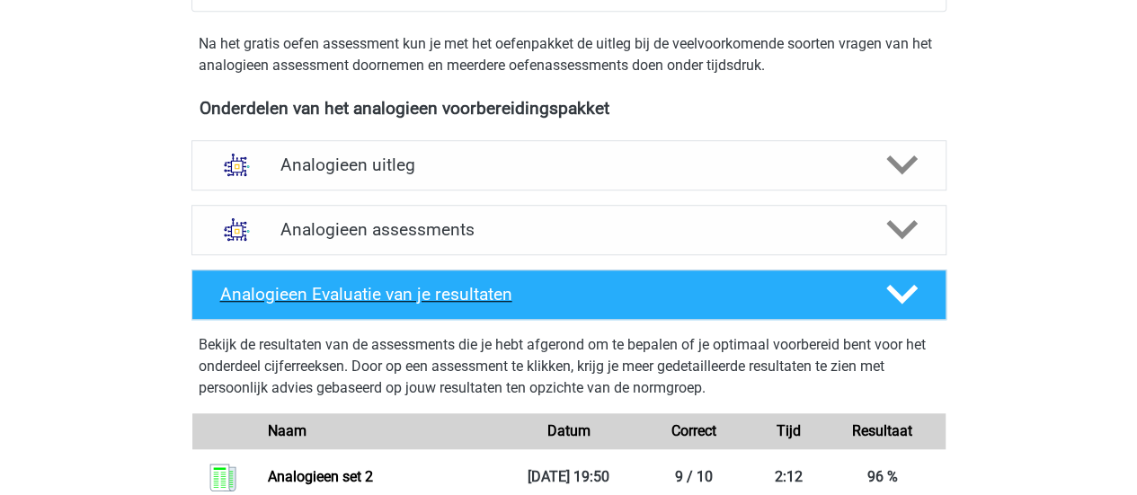
click at [897, 296] on polygon at bounding box center [902, 295] width 31 height 20
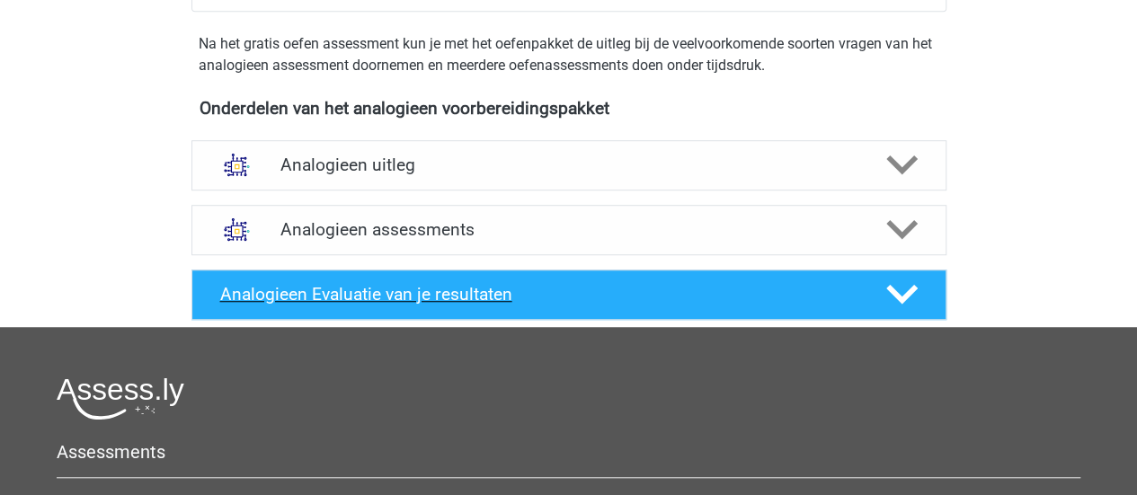
click at [897, 296] on polygon at bounding box center [902, 295] width 31 height 20
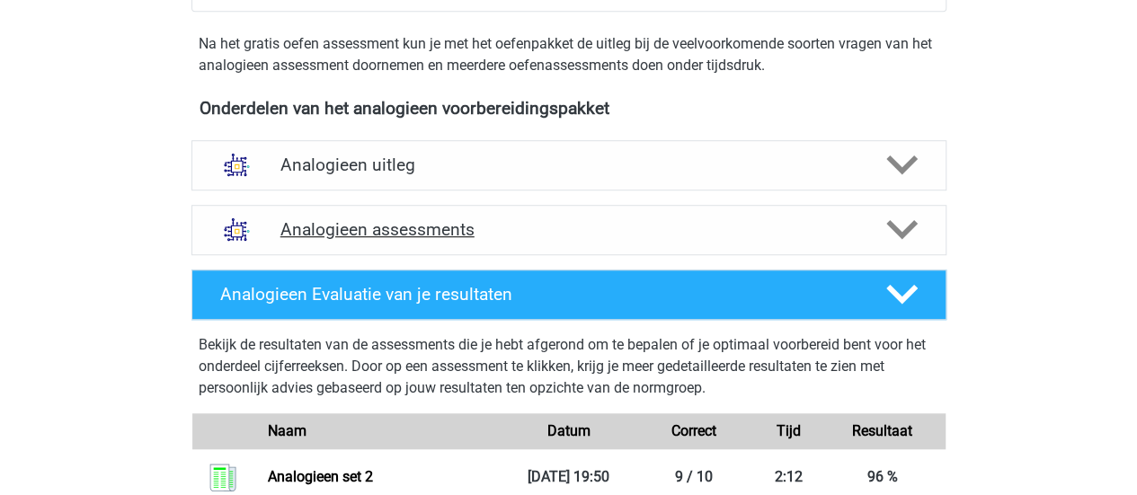
click at [905, 227] on polygon at bounding box center [902, 230] width 31 height 20
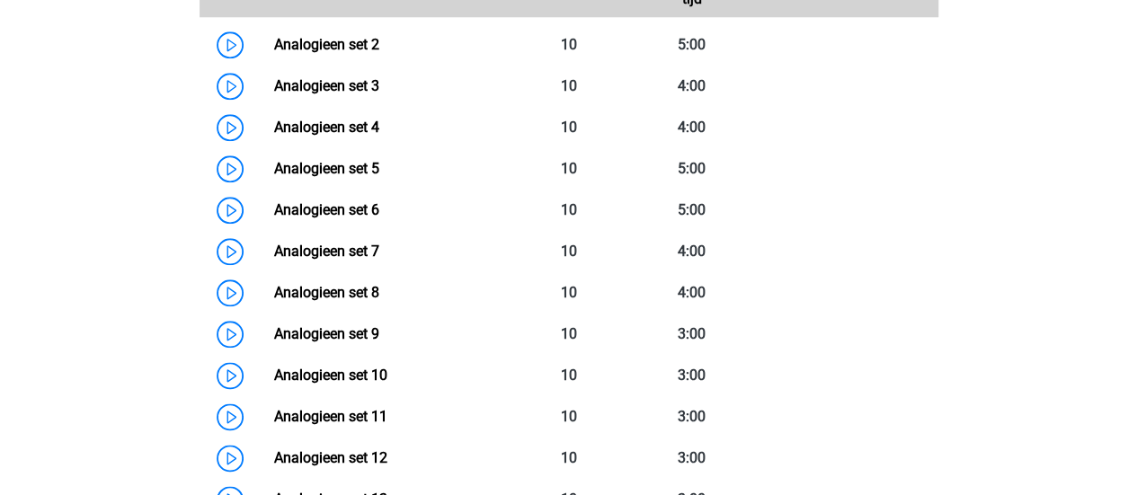
scroll to position [937, 0]
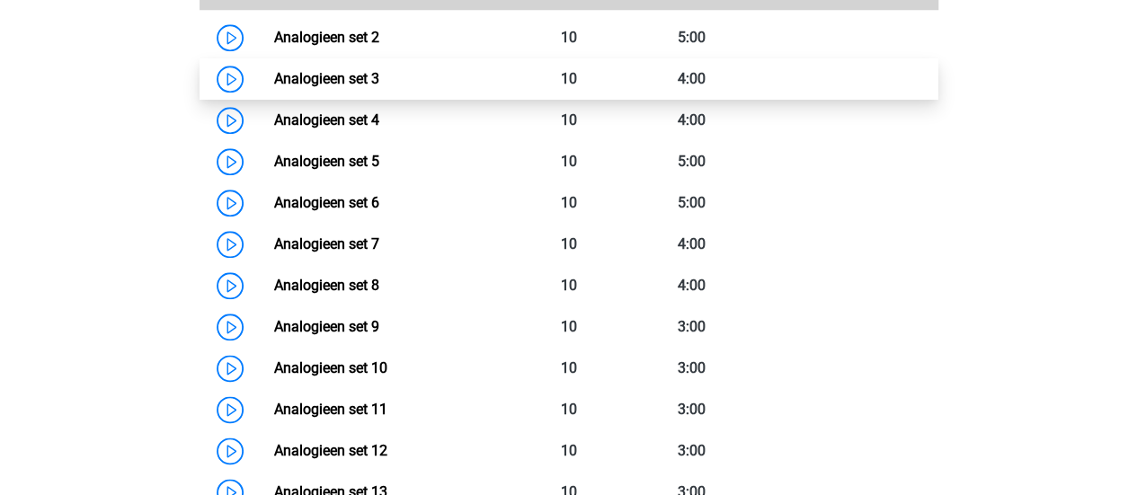
click at [274, 79] on link "Analogieen set 3" at bounding box center [326, 78] width 105 height 17
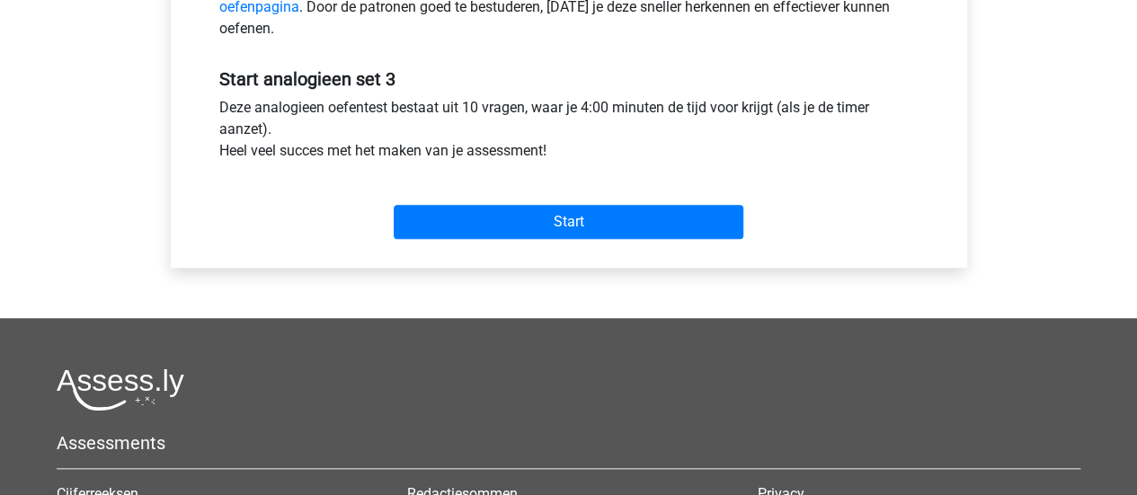
scroll to position [661, 0]
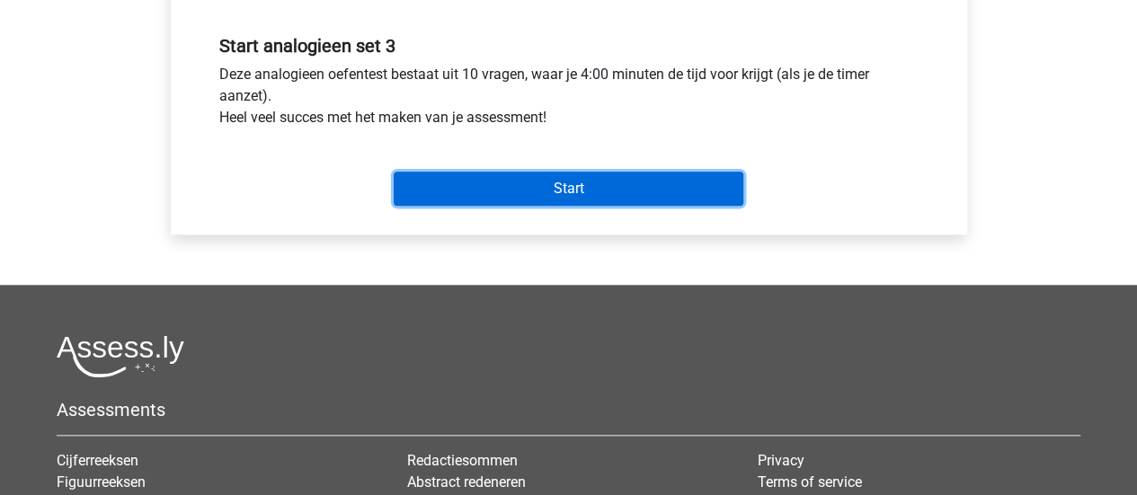
click at [554, 197] on input "Start" at bounding box center [569, 189] width 350 height 34
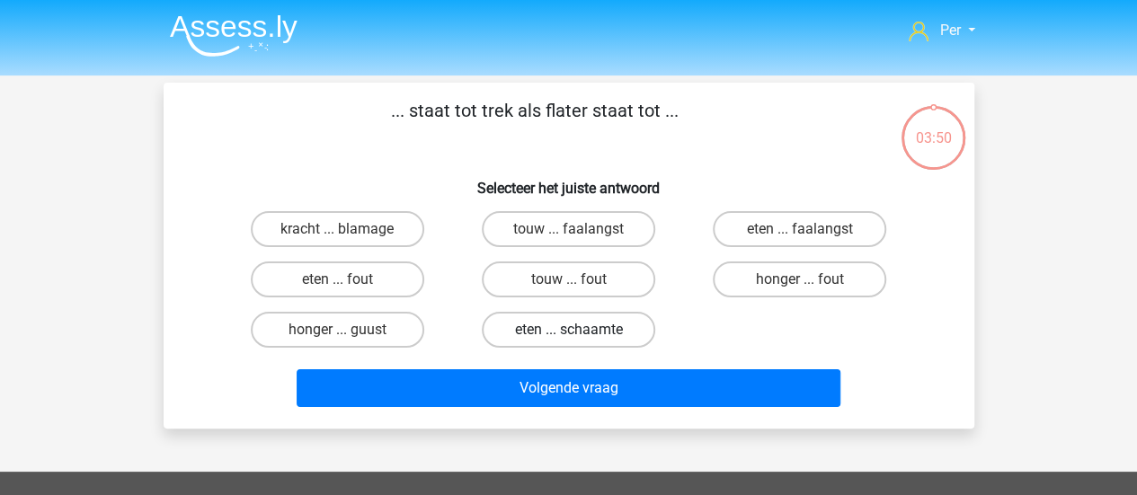
click at [594, 332] on label "eten ... schaamte" at bounding box center [569, 330] width 174 height 36
click at [580, 332] on input "eten ... schaamte" at bounding box center [574, 336] width 12 height 12
radio input "true"
click at [784, 281] on label "honger ... fout" at bounding box center [800, 280] width 174 height 36
click at [800, 281] on input "honger ... fout" at bounding box center [806, 286] width 12 height 12
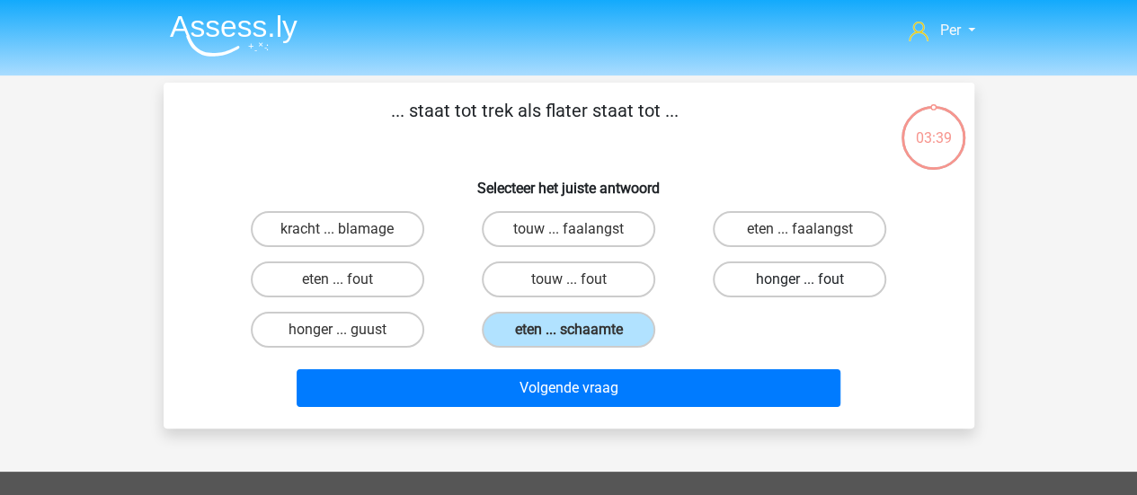
radio input "true"
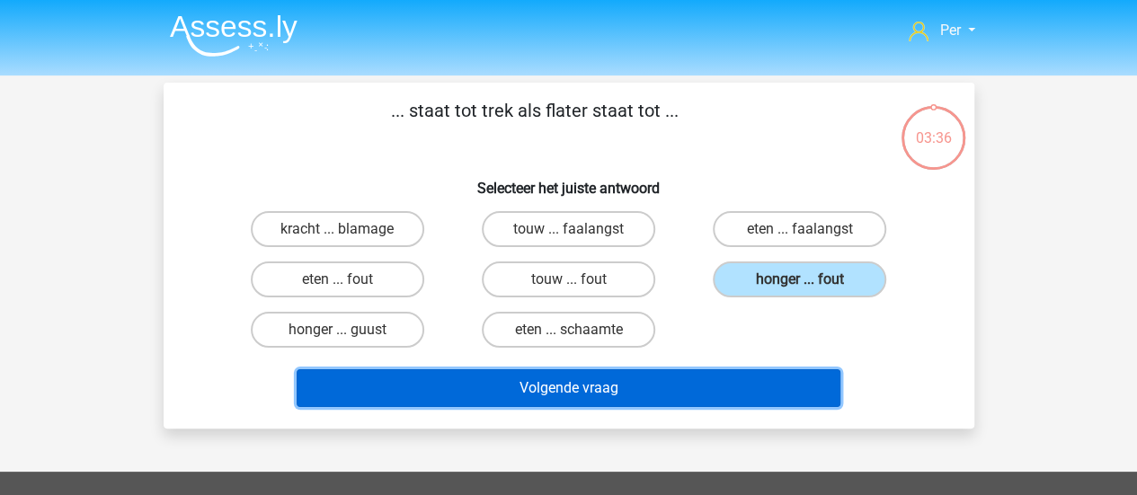
click at [512, 394] on button "Volgende vraag" at bounding box center [569, 389] width 544 height 38
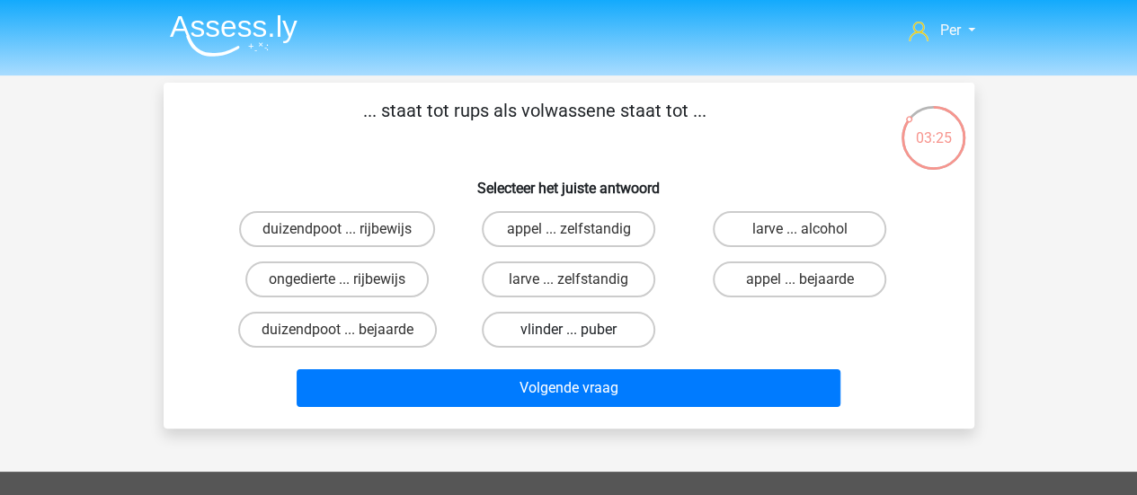
click at [550, 321] on label "vlinder ... puber" at bounding box center [569, 330] width 174 height 36
click at [568, 330] on input "vlinder ... puber" at bounding box center [574, 336] width 12 height 12
radio input "true"
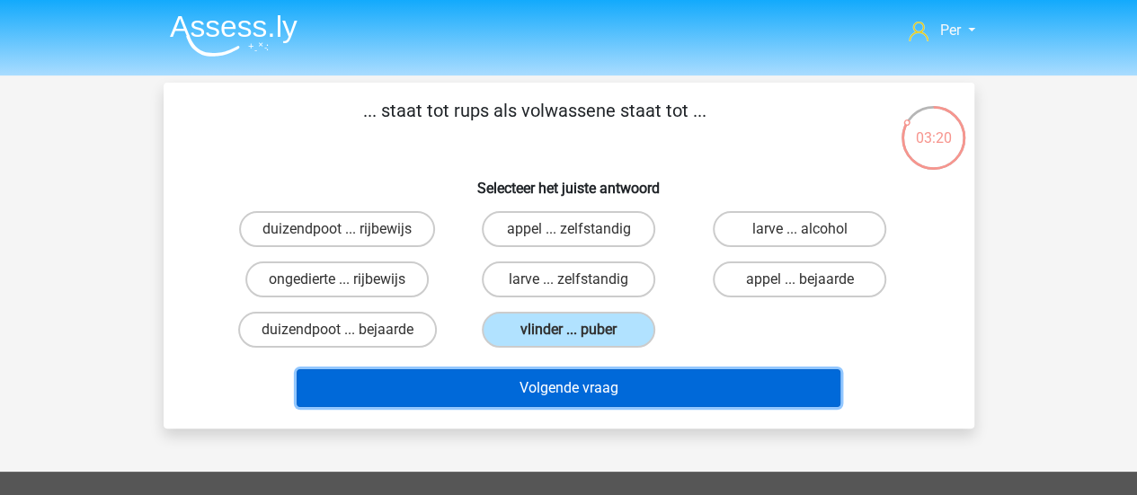
click at [558, 392] on button "Volgende vraag" at bounding box center [569, 389] width 544 height 38
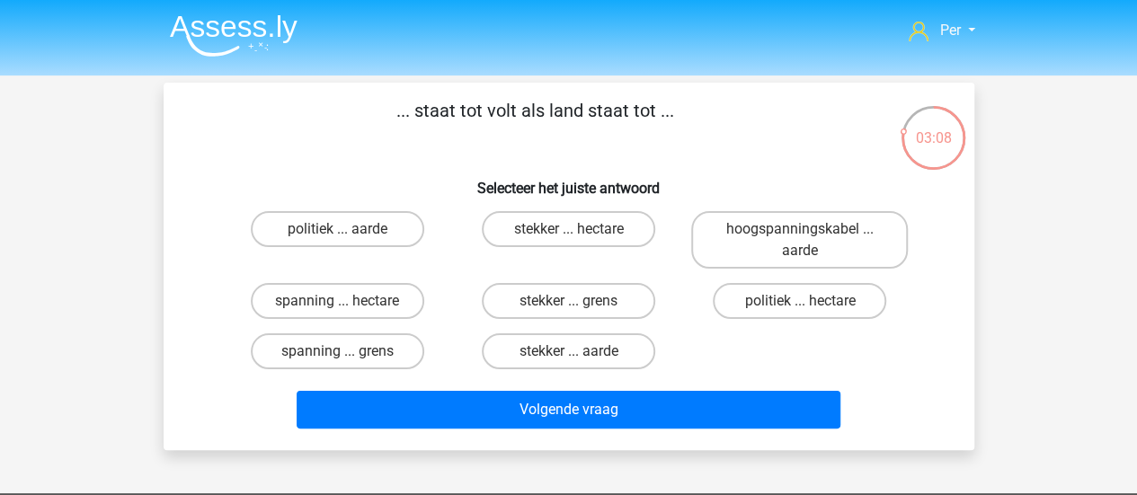
click at [337, 357] on input "spanning ... grens" at bounding box center [343, 358] width 12 height 12
radio input "true"
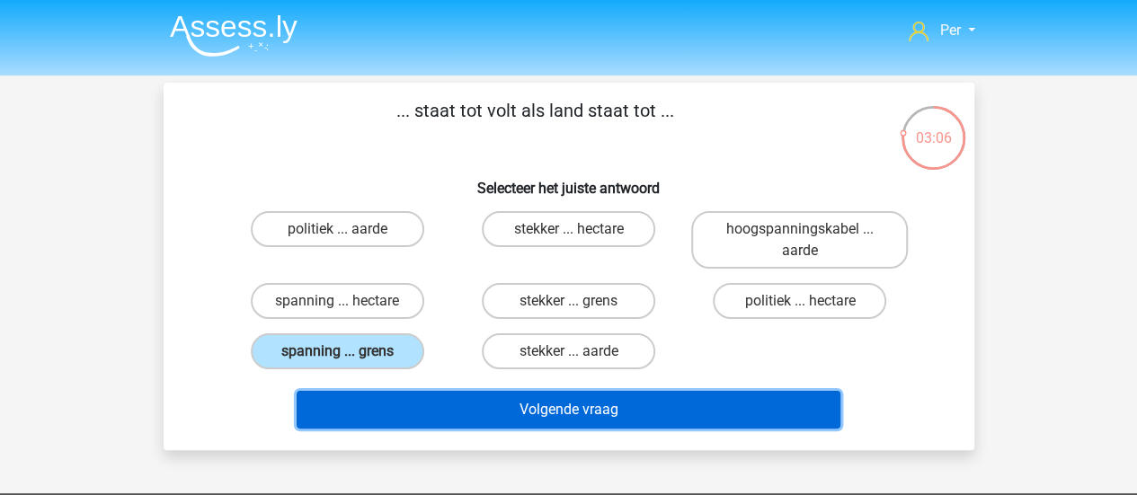
click at [451, 414] on button "Volgende vraag" at bounding box center [569, 410] width 544 height 38
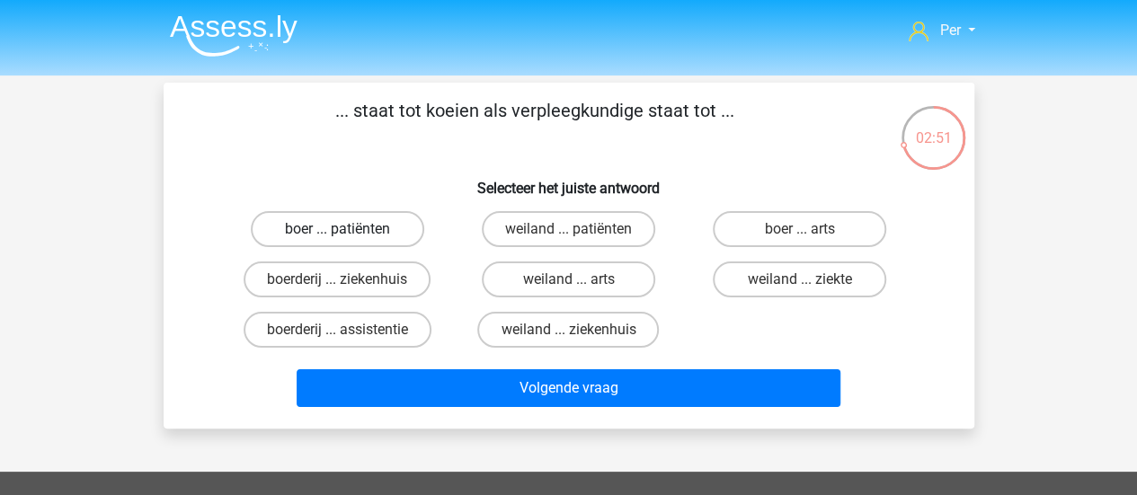
click at [318, 234] on label "boer ... patiënten" at bounding box center [338, 229] width 174 height 36
click at [337, 234] on input "boer ... patiënten" at bounding box center [343, 235] width 12 height 12
radio input "true"
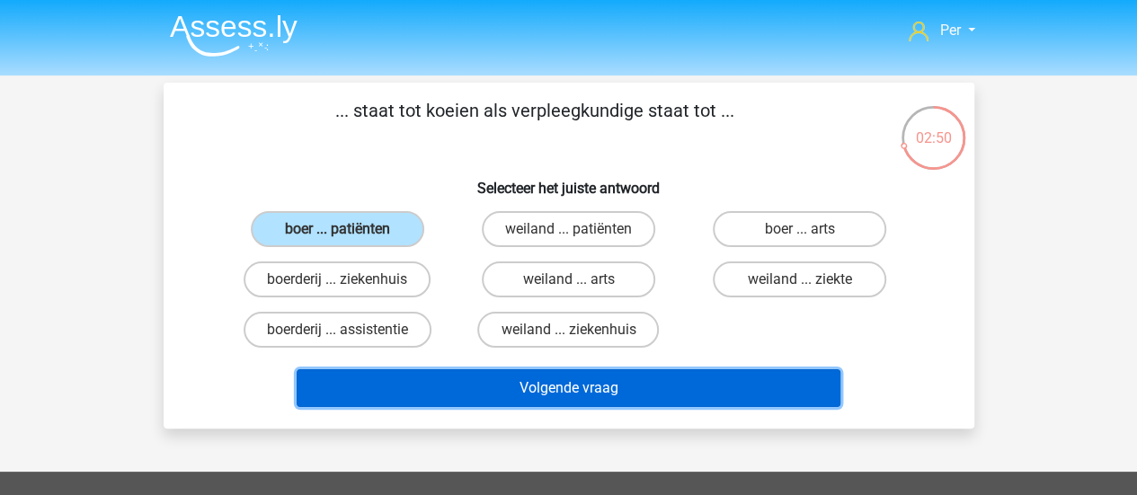
click at [586, 388] on button "Volgende vraag" at bounding box center [569, 389] width 544 height 38
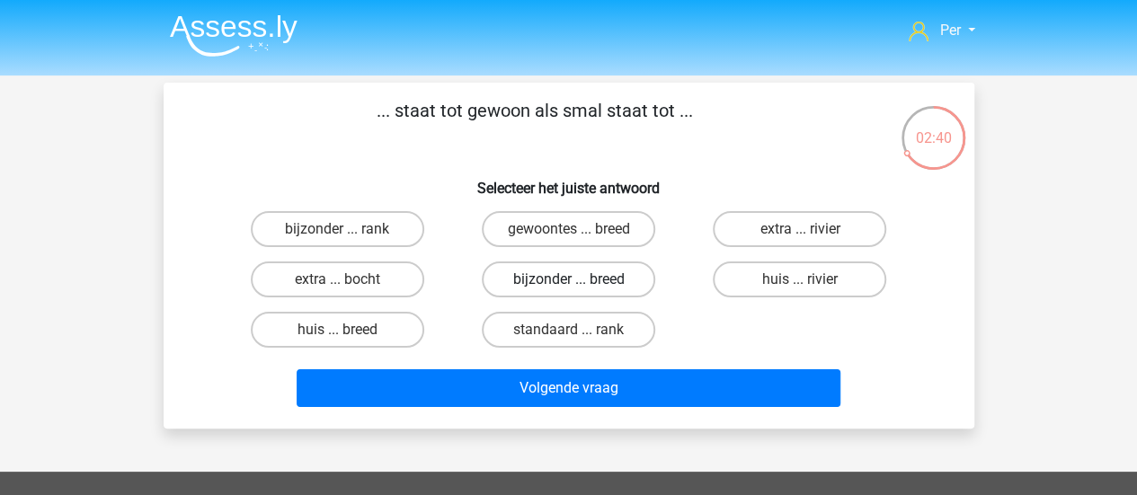
click at [561, 281] on label "bijzonder ... breed" at bounding box center [569, 280] width 174 height 36
click at [568, 281] on input "bijzonder ... breed" at bounding box center [574, 286] width 12 height 12
radio input "true"
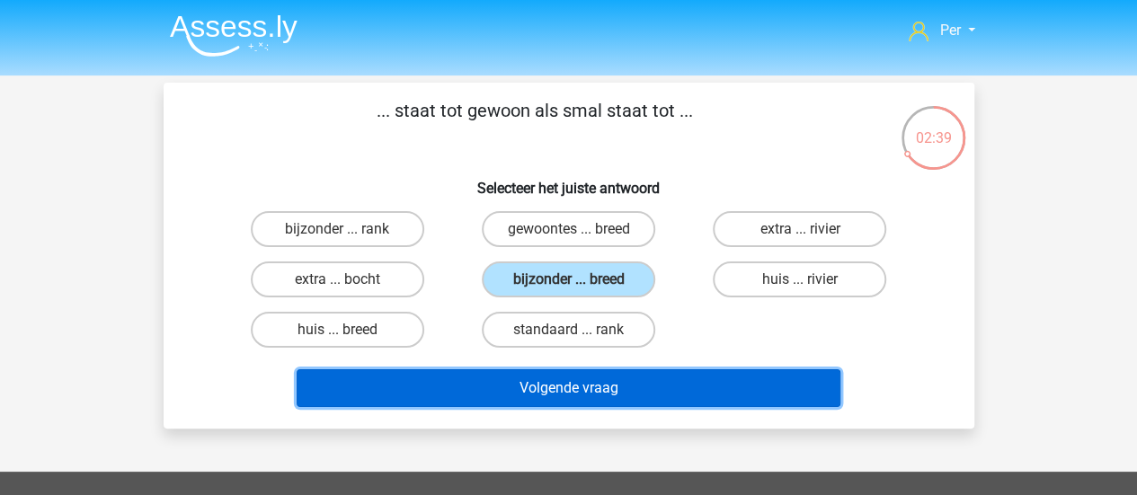
click at [545, 386] on button "Volgende vraag" at bounding box center [569, 389] width 544 height 38
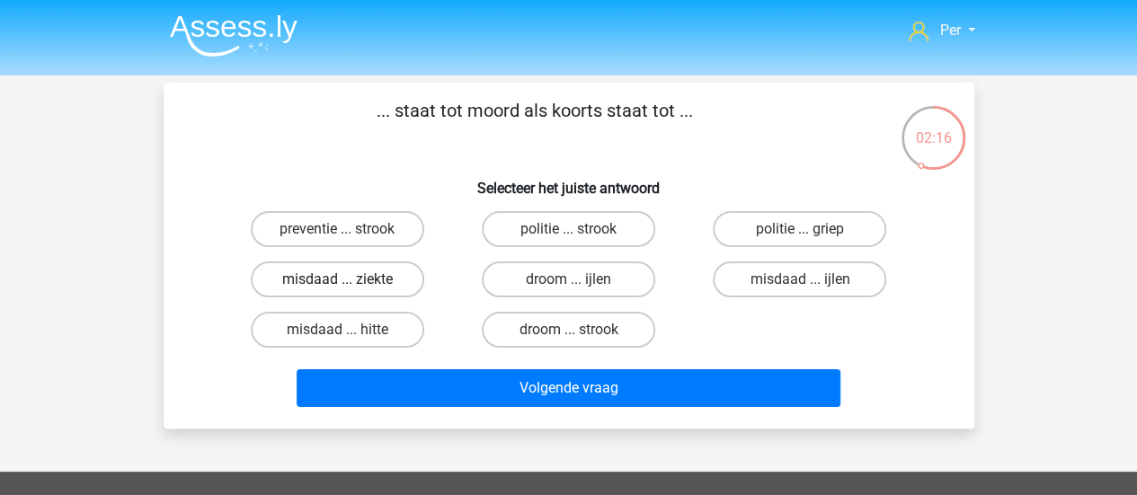
click at [333, 287] on label "misdaad ... ziekte" at bounding box center [338, 280] width 174 height 36
click at [337, 287] on input "misdaad ... ziekte" at bounding box center [343, 286] width 12 height 12
radio input "true"
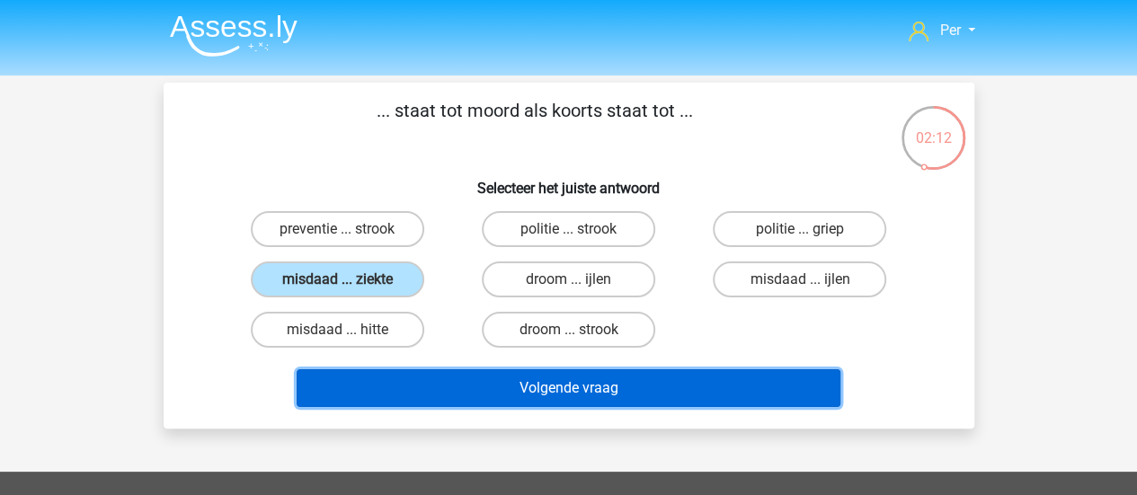
click at [508, 388] on button "Volgende vraag" at bounding box center [569, 389] width 544 height 38
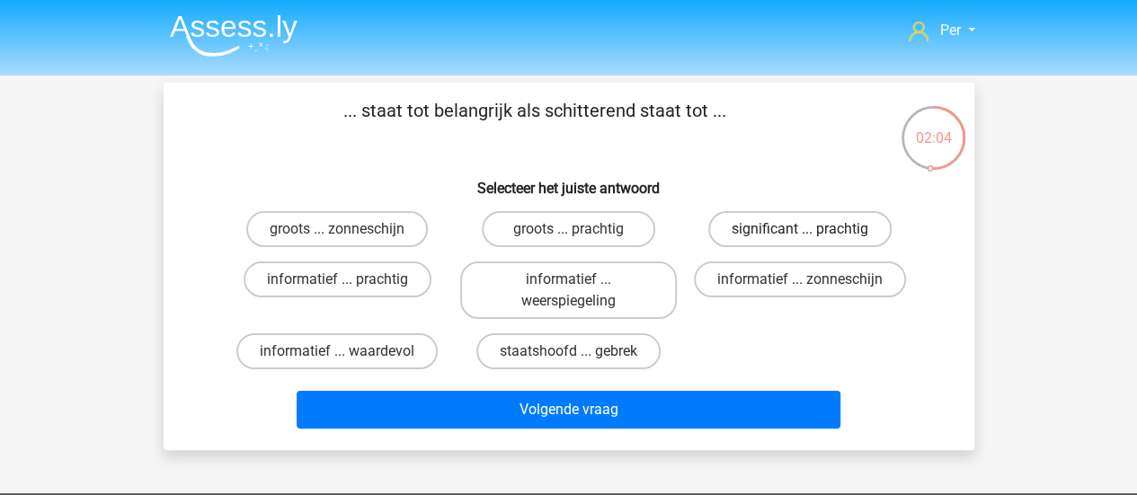
click at [737, 226] on label "significant ... prachtig" at bounding box center [799, 229] width 183 height 36
click at [800, 229] on input "significant ... prachtig" at bounding box center [806, 235] width 12 height 12
radio input "true"
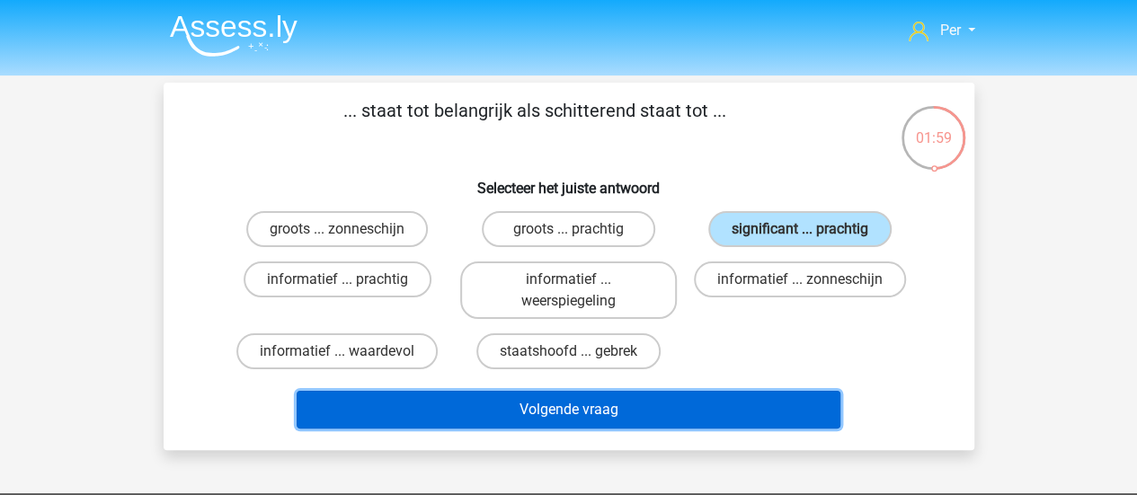
click at [597, 405] on button "Volgende vraag" at bounding box center [569, 410] width 544 height 38
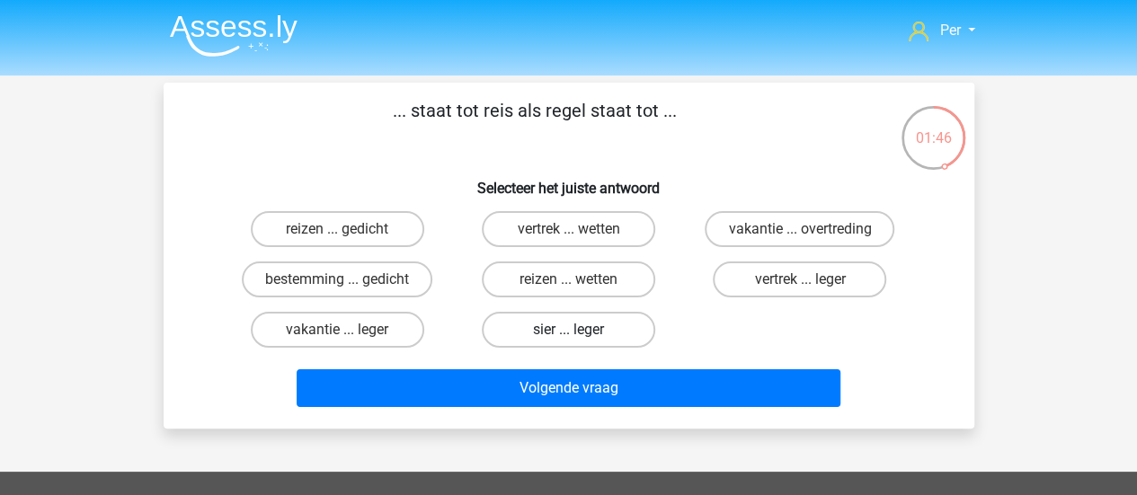
click at [532, 332] on label "sier ... leger" at bounding box center [569, 330] width 174 height 36
click at [568, 332] on input "sier ... leger" at bounding box center [574, 336] width 12 height 12
radio input "true"
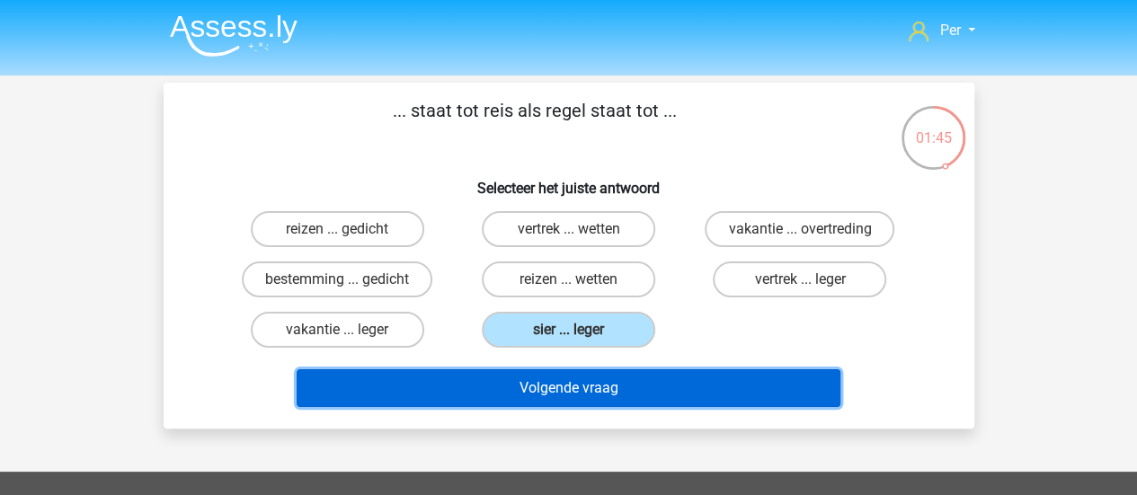
click at [527, 372] on button "Volgende vraag" at bounding box center [569, 389] width 544 height 38
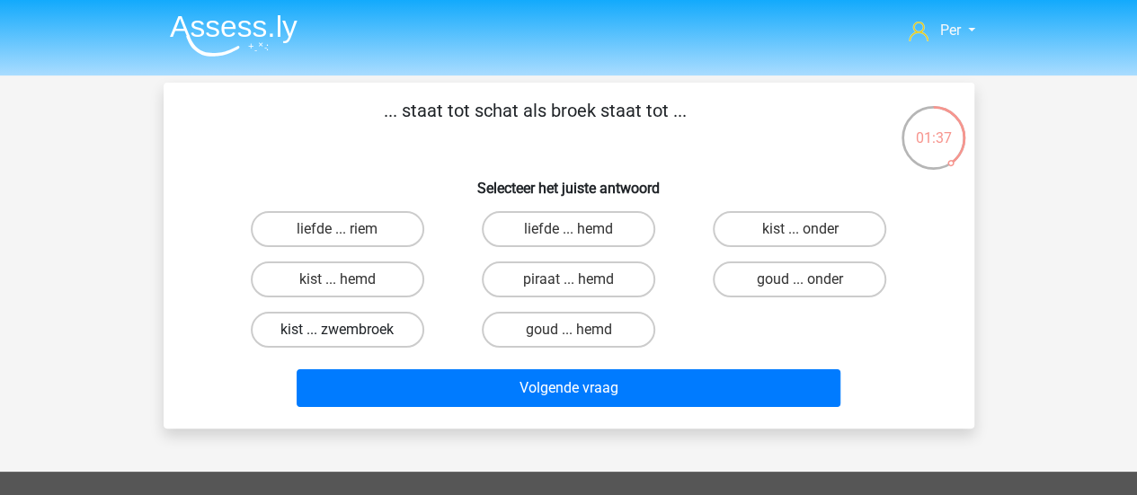
click at [360, 328] on label "kist ... zwembroek" at bounding box center [338, 330] width 174 height 36
click at [349, 330] on input "kist ... zwembroek" at bounding box center [343, 336] width 12 height 12
radio input "true"
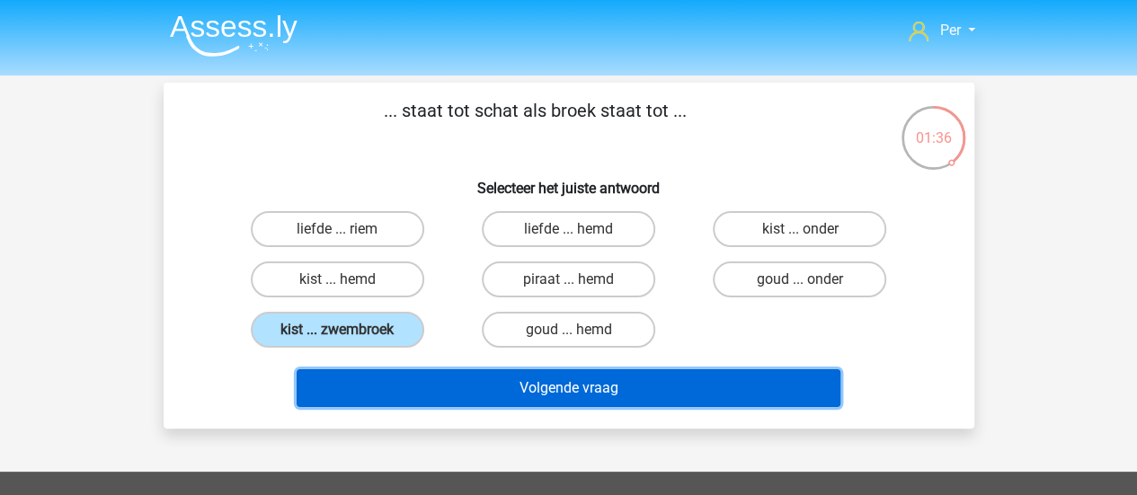
click at [477, 375] on button "Volgende vraag" at bounding box center [569, 389] width 544 height 38
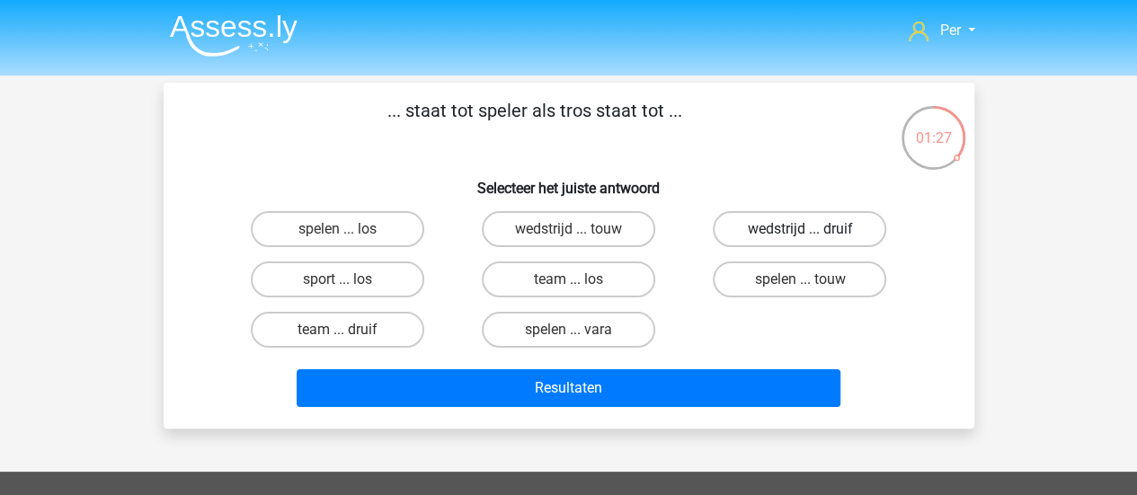
click at [833, 233] on label "wedstrijd ... druif" at bounding box center [800, 229] width 174 height 36
click at [812, 233] on input "wedstrijd ... druif" at bounding box center [806, 235] width 12 height 12
radio input "true"
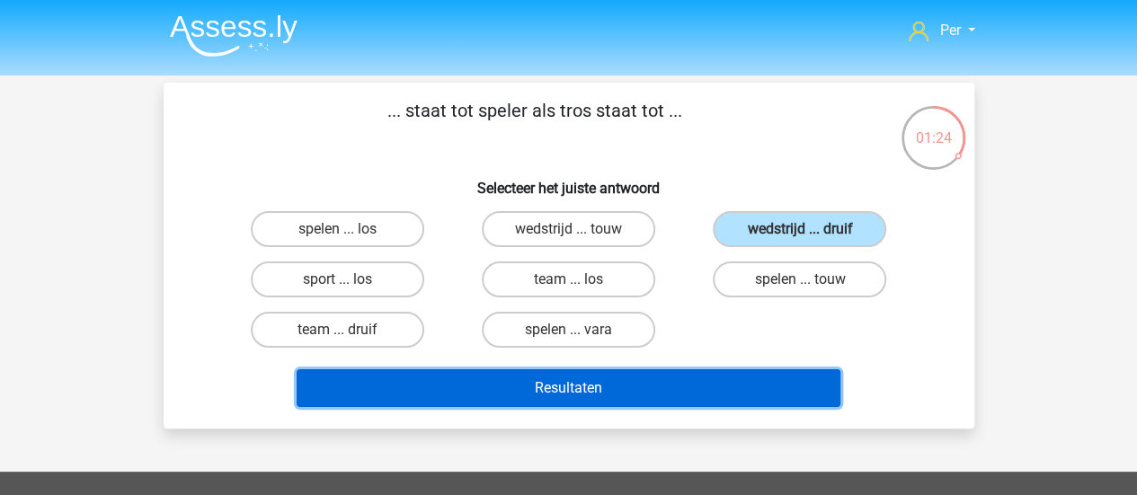
click at [628, 388] on button "Resultaten" at bounding box center [569, 389] width 544 height 38
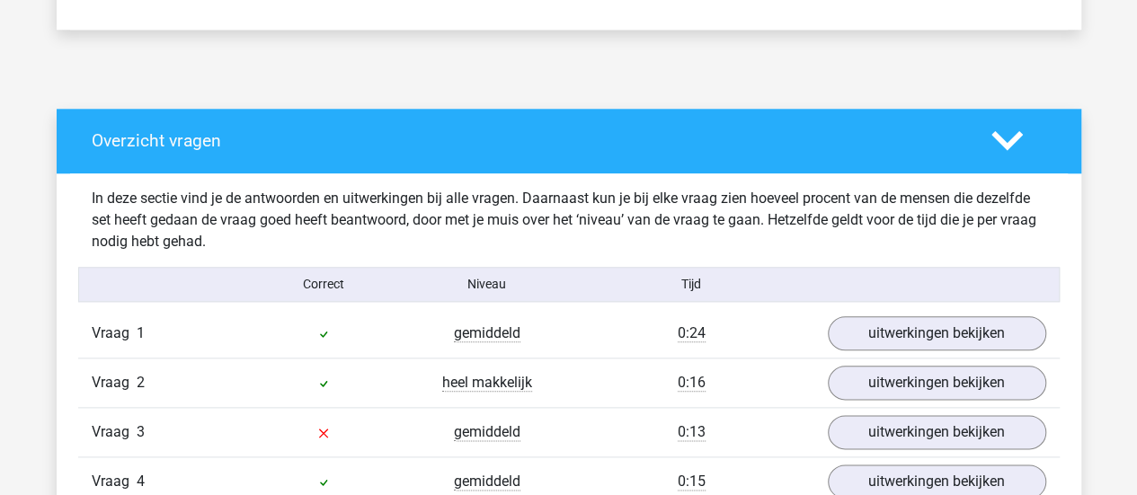
scroll to position [1146, 0]
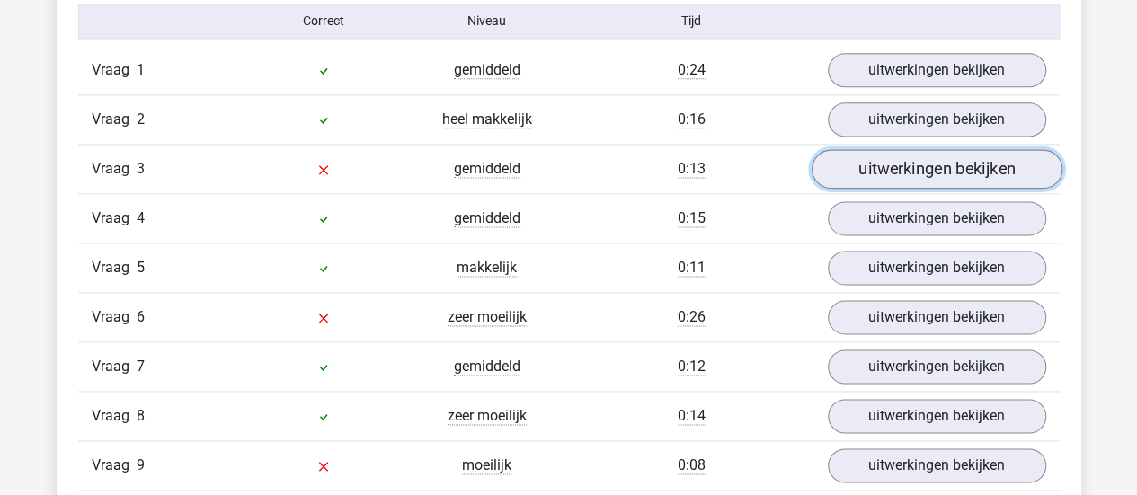
click at [922, 172] on link "uitwerkingen bekijken" at bounding box center [936, 169] width 251 height 40
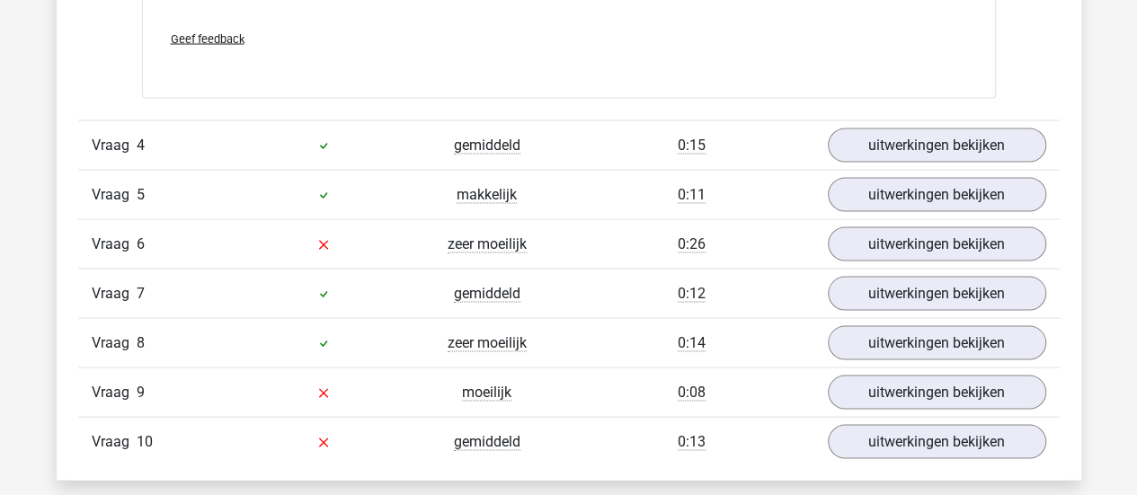
scroll to position [1676, 0]
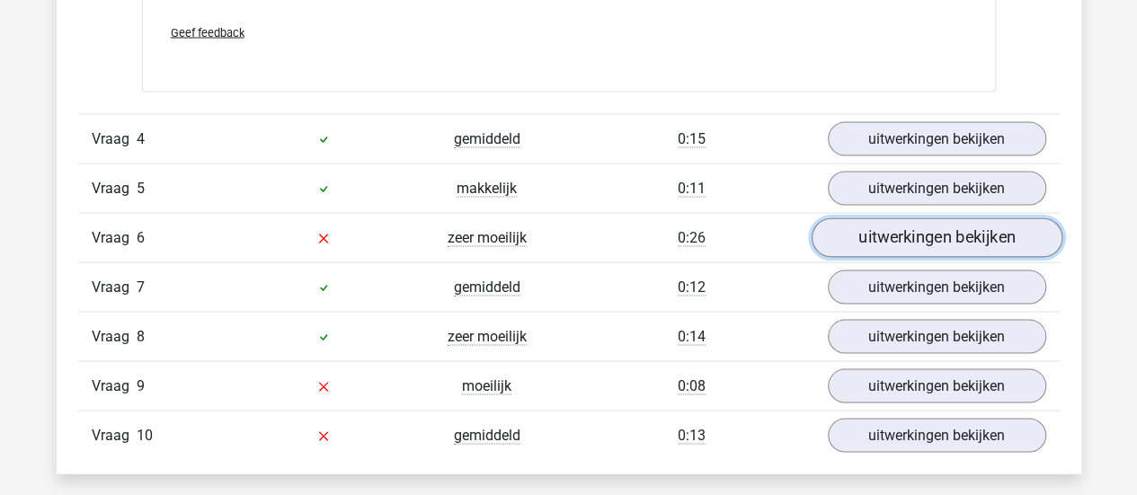
click at [877, 242] on link "uitwerkingen bekijken" at bounding box center [936, 238] width 251 height 40
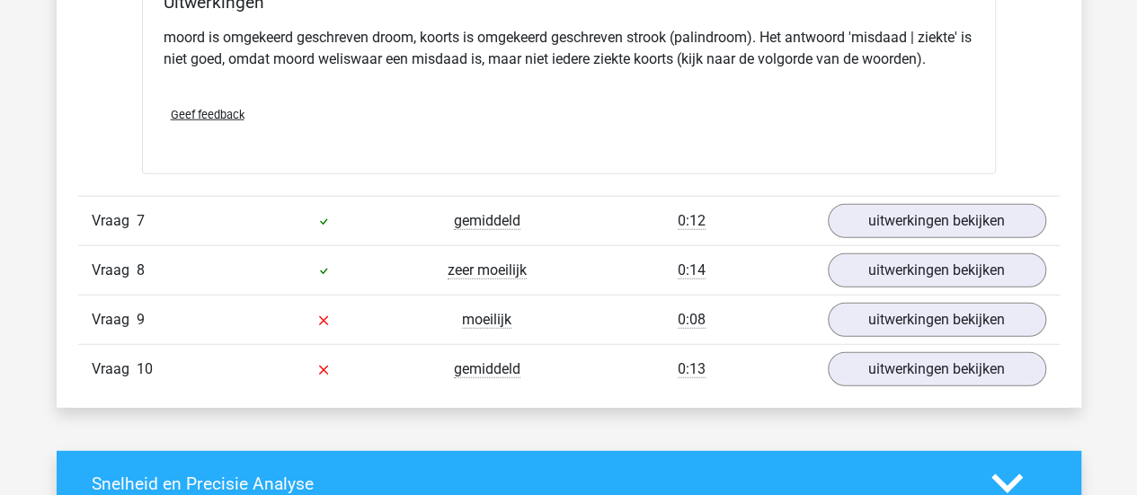
scroll to position [2218, 0]
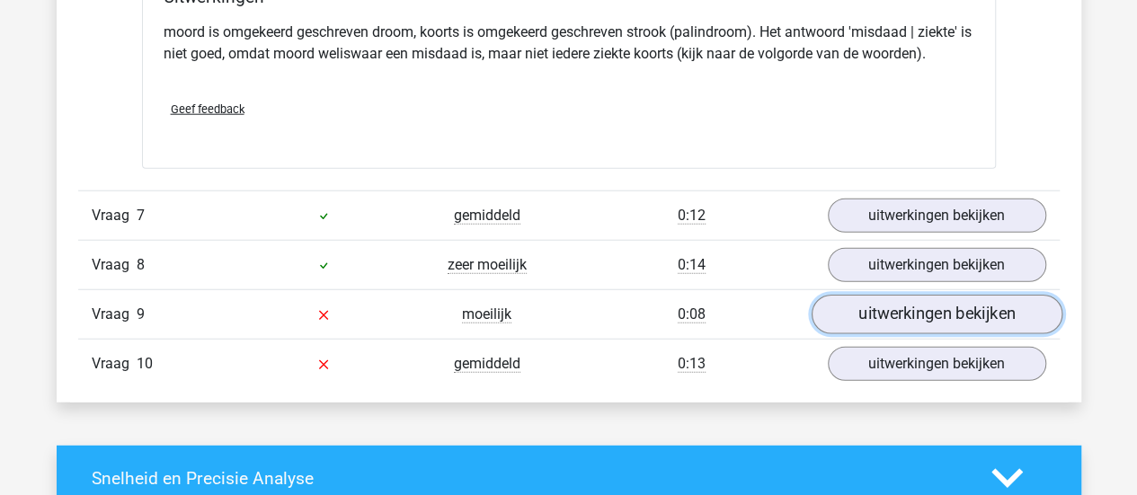
click at [882, 298] on link "uitwerkingen bekijken" at bounding box center [936, 316] width 251 height 40
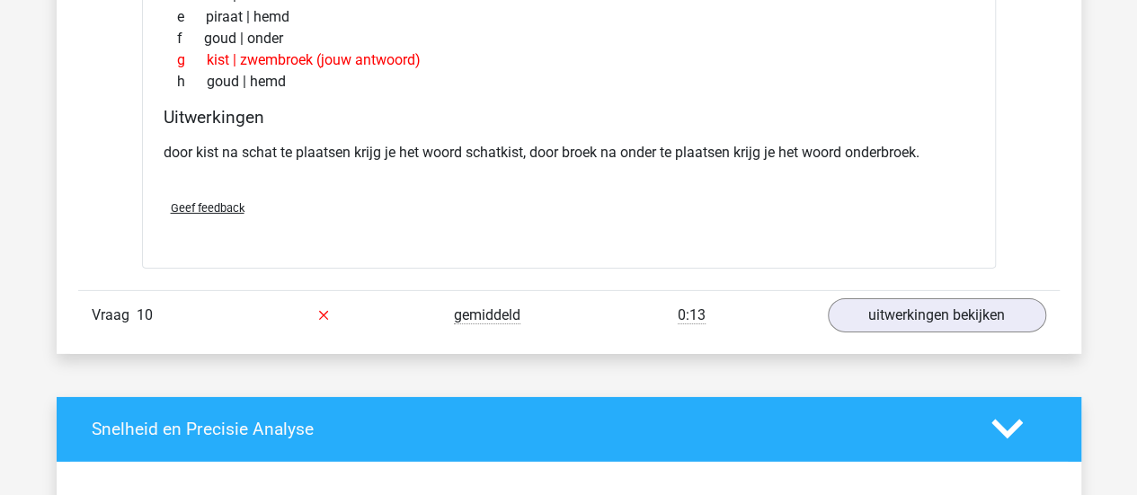
scroll to position [2804, 0]
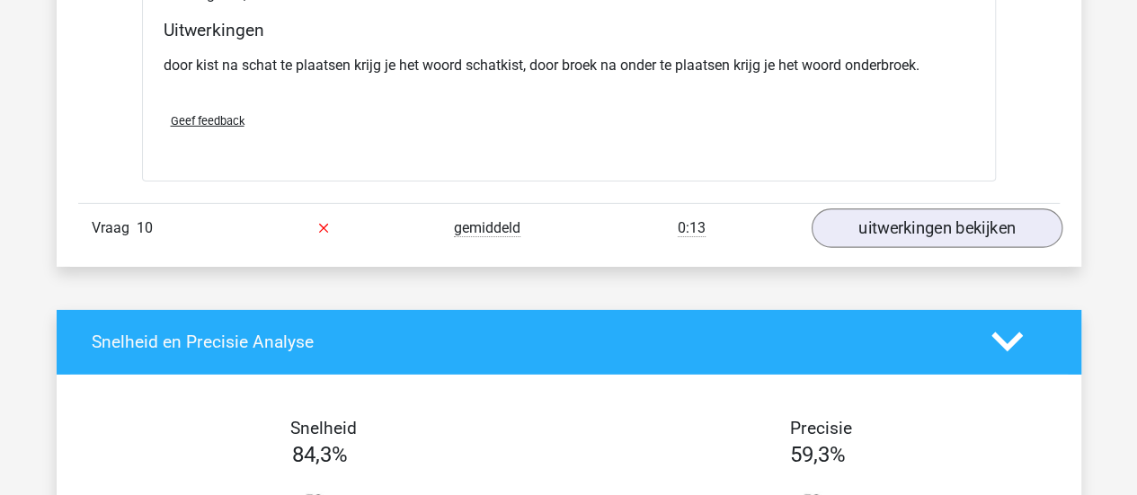
click at [921, 203] on div "Vraag 10 gemiddeld 0:13 uitwerkingen bekijken" at bounding box center [569, 227] width 982 height 49
click at [897, 219] on link "uitwerkingen bekijken" at bounding box center [936, 229] width 251 height 40
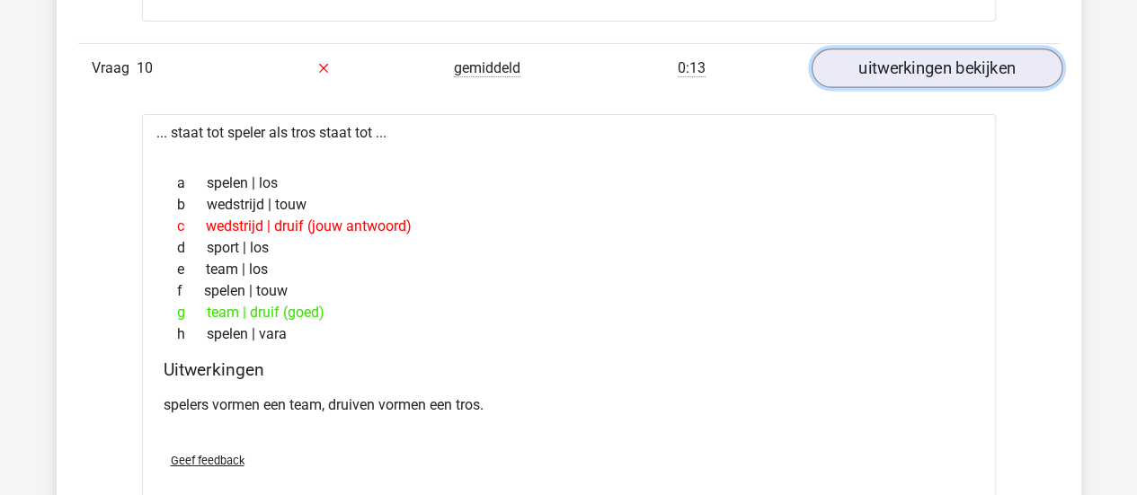
scroll to position [2976, 0]
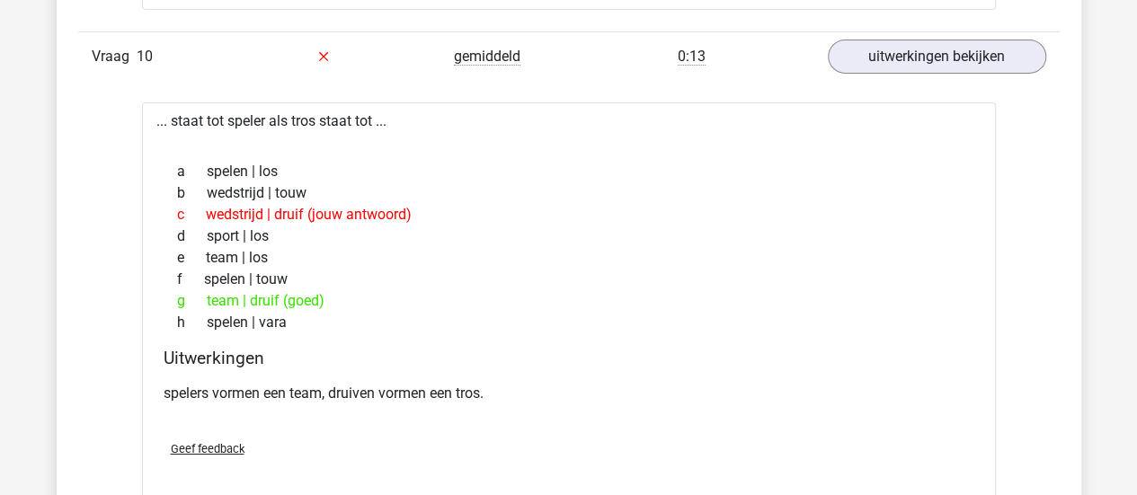
click at [638, 318] on div "h spelen | vara" at bounding box center [569, 323] width 811 height 22
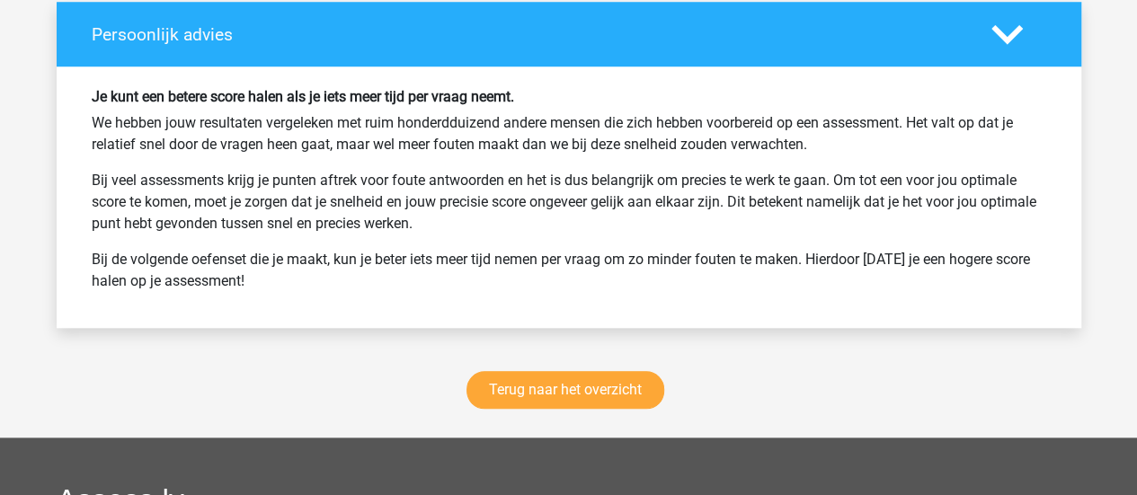
scroll to position [4163, 0]
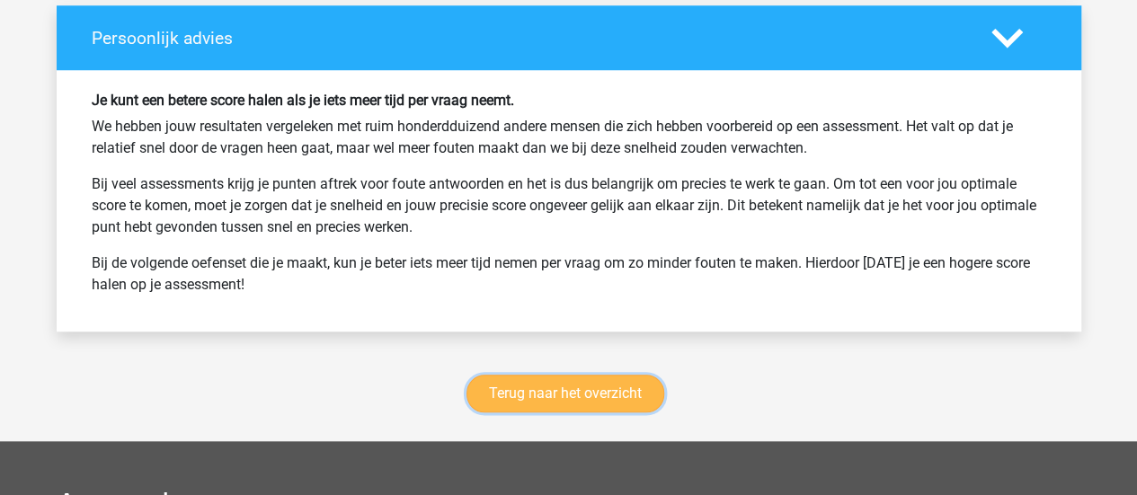
click at [510, 378] on link "Terug naar het overzicht" at bounding box center [566, 394] width 198 height 38
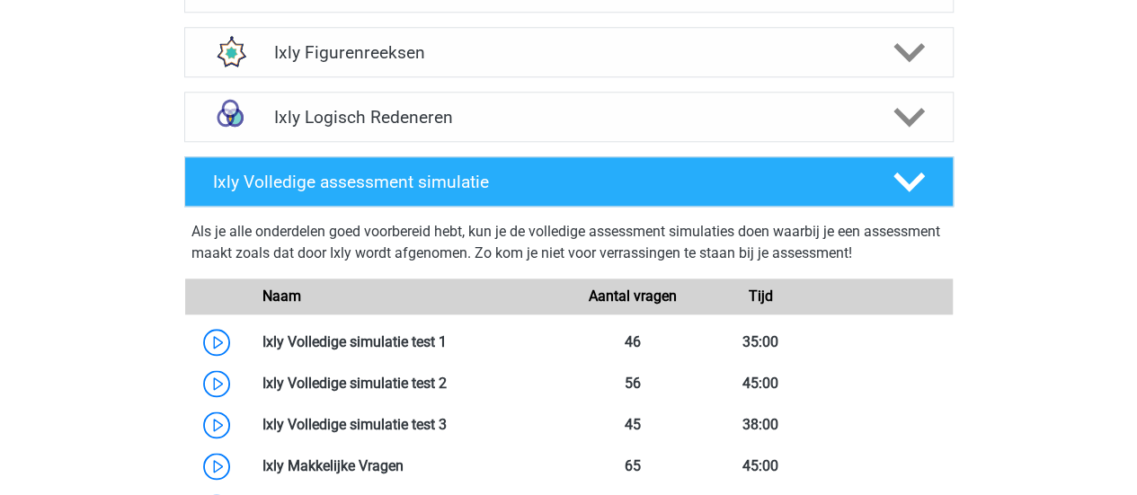
scroll to position [949, 0]
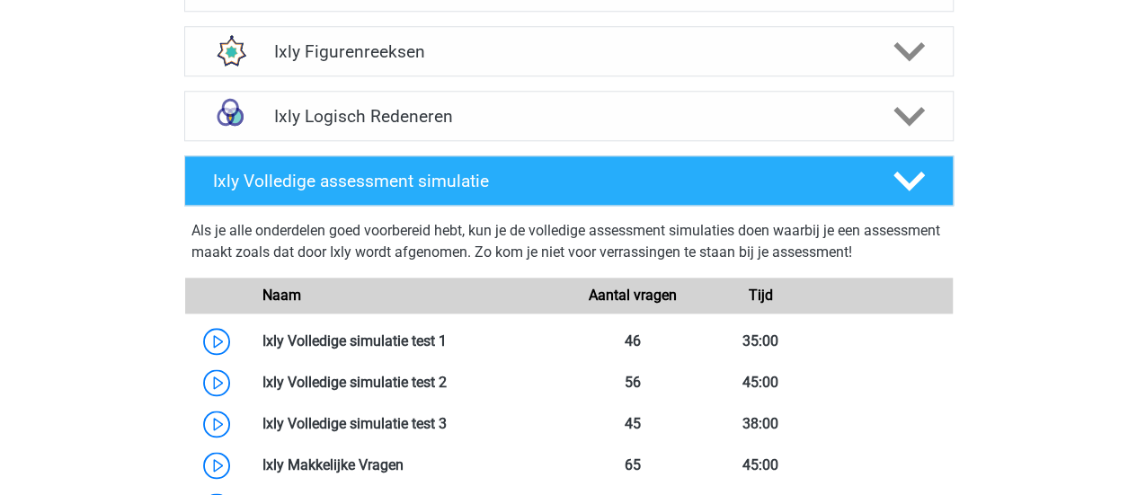
click at [978, 316] on div "Ixly Volledige assessment simulatie Als je alle onderdelen goed voorbereid hebt…" at bounding box center [569, 352] width 840 height 408
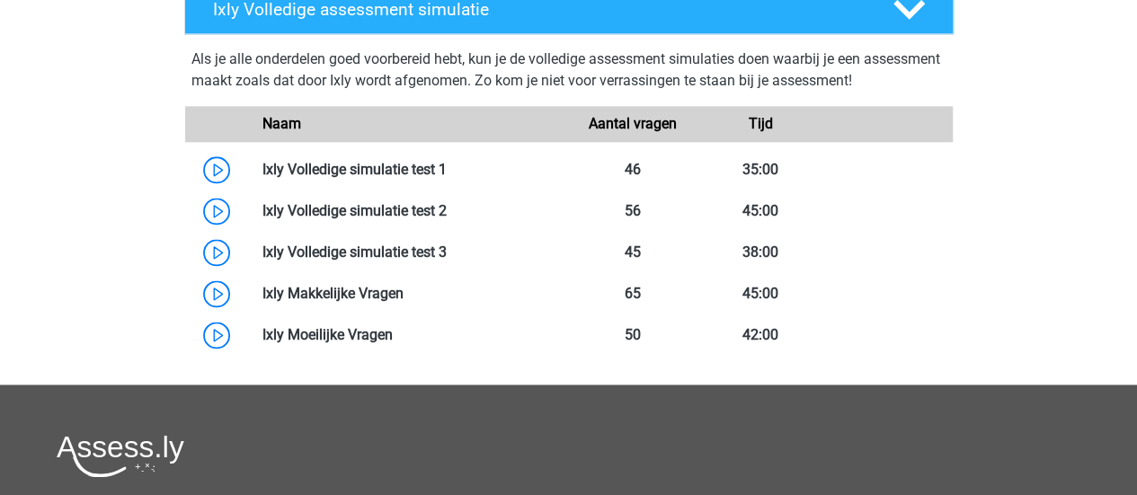
scroll to position [1122, 0]
